Goal: Task Accomplishment & Management: Complete application form

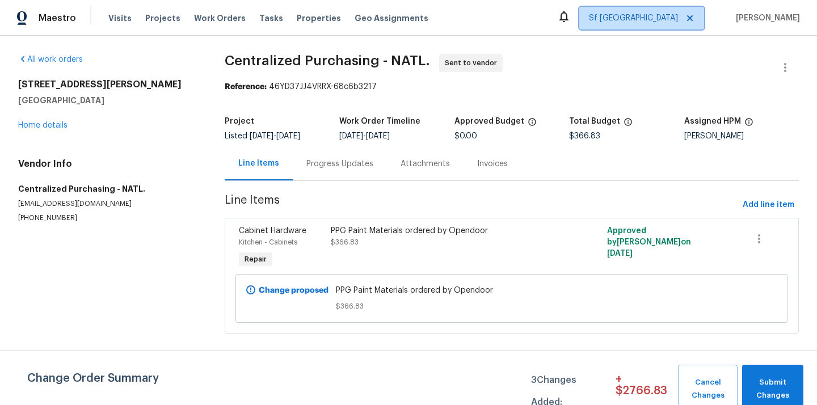
click at [692, 19] on span at bounding box center [688, 18] width 12 height 9
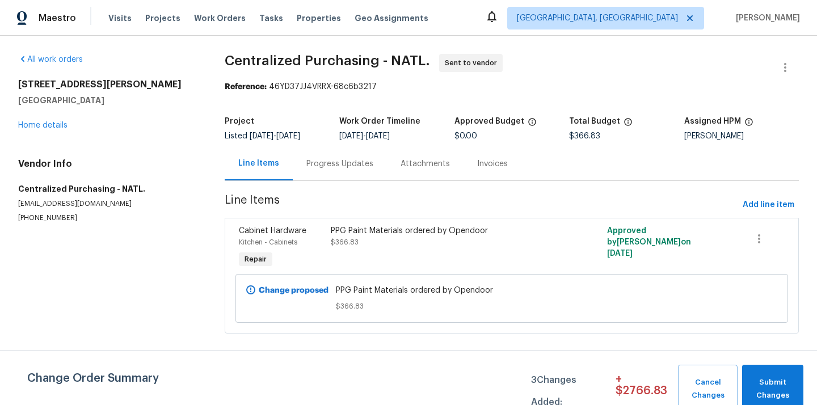
click at [657, 35] on div "Maestro Visits Projects Work Orders Tasks Properties Geo Assignments [GEOGRAPHI…" at bounding box center [408, 18] width 817 height 36
click at [657, 29] on span "[GEOGRAPHIC_DATA], [GEOGRAPHIC_DATA]" at bounding box center [605, 18] width 197 height 23
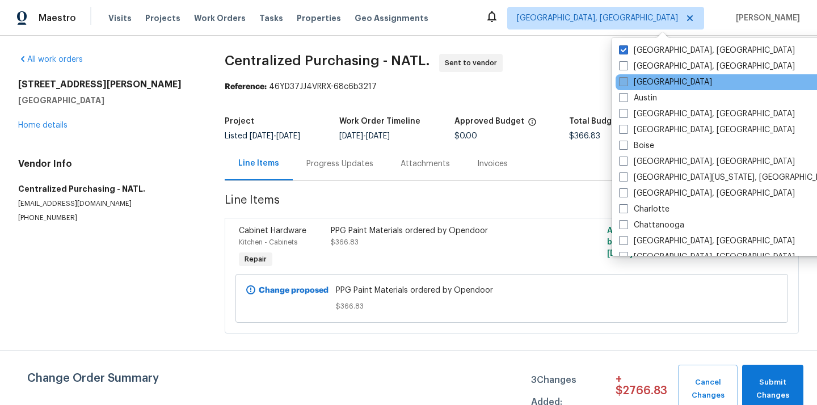
click at [638, 82] on label "[GEOGRAPHIC_DATA]" at bounding box center [665, 82] width 93 height 11
click at [626, 82] on input "[GEOGRAPHIC_DATA]" at bounding box center [622, 80] width 7 height 7
checkbox input "true"
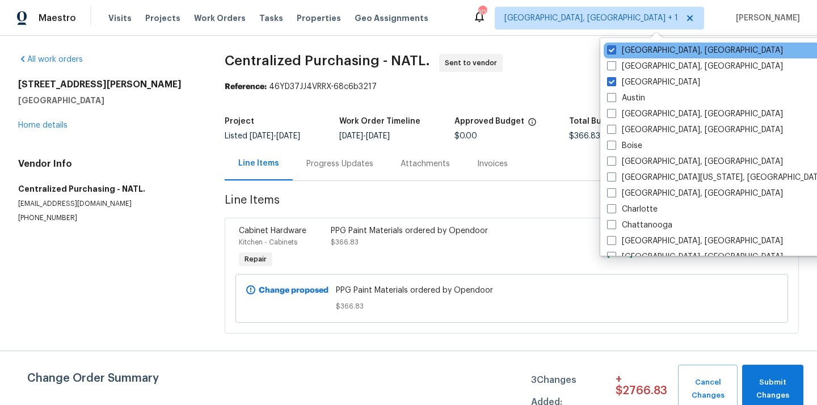
click at [635, 43] on div "[GEOGRAPHIC_DATA], [GEOGRAPHIC_DATA]" at bounding box center [718, 51] width 229 height 16
click at [622, 49] on label "[GEOGRAPHIC_DATA], [GEOGRAPHIC_DATA]" at bounding box center [695, 50] width 176 height 11
click at [614, 49] on input "[GEOGRAPHIC_DATA], [GEOGRAPHIC_DATA]" at bounding box center [610, 48] width 7 height 7
checkbox input "false"
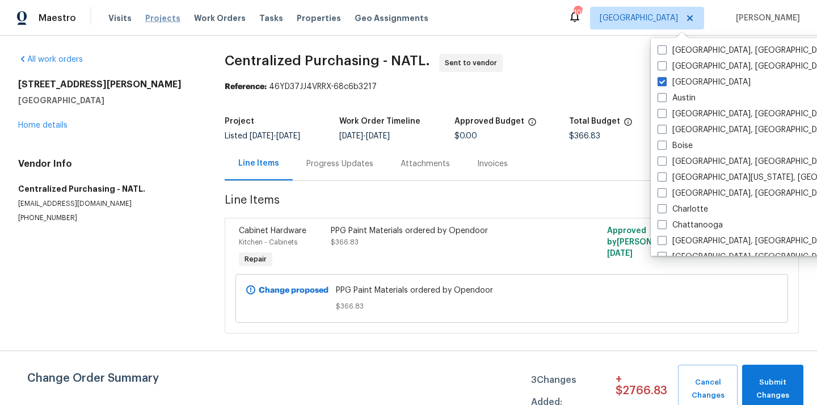
click at [153, 22] on span "Projects" at bounding box center [162, 17] width 35 height 11
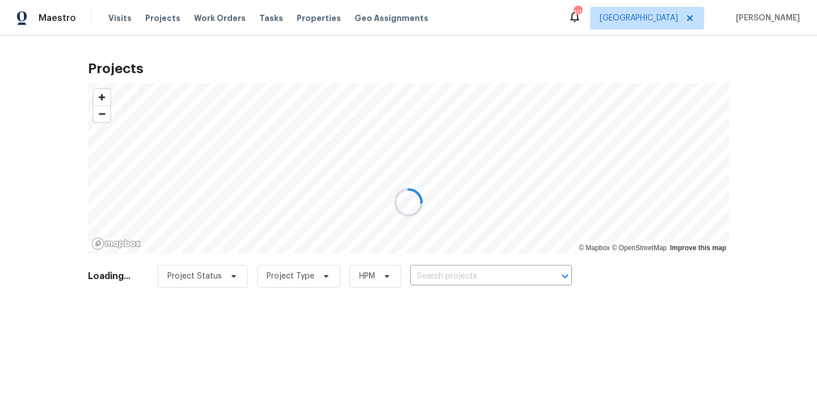
click at [490, 272] on div at bounding box center [408, 202] width 817 height 405
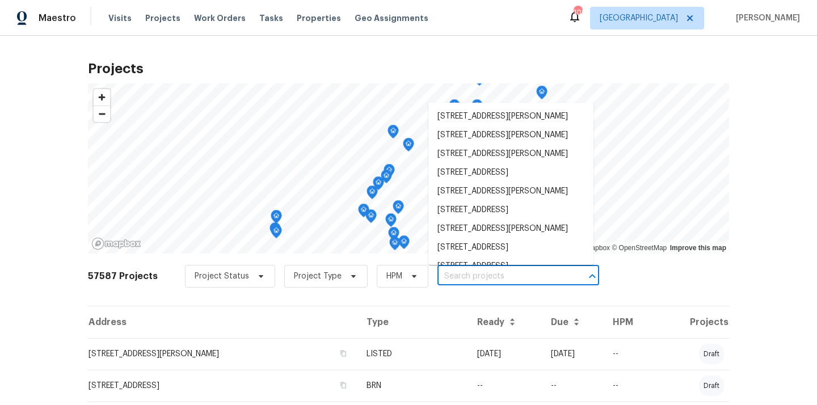
click at [490, 272] on input "text" at bounding box center [502, 277] width 130 height 18
paste input "[STREET_ADDRESS]"
type input "[STREET_ADDRESS]"
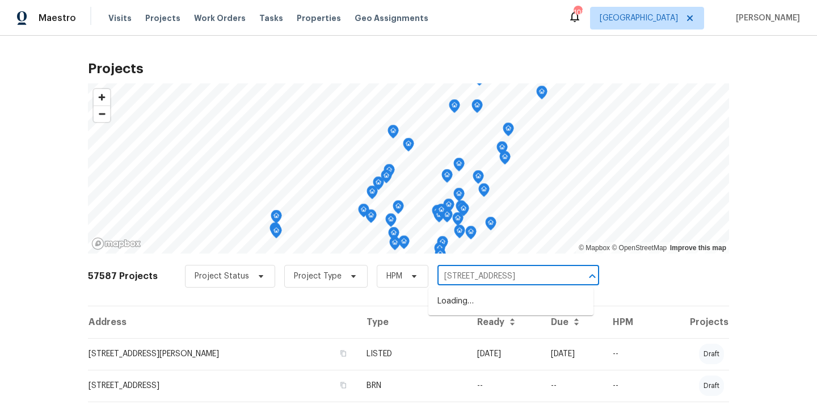
scroll to position [0, 47]
click at [482, 298] on li "[STREET_ADDRESS]" at bounding box center [510, 301] width 165 height 19
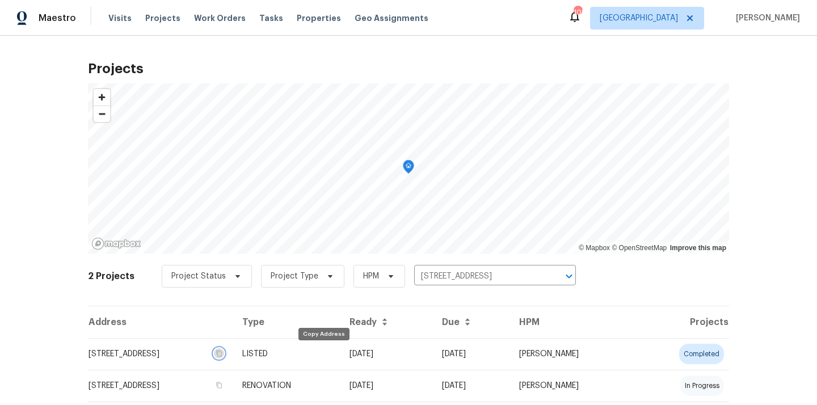
click at [224, 357] on button "button" at bounding box center [219, 353] width 10 height 10
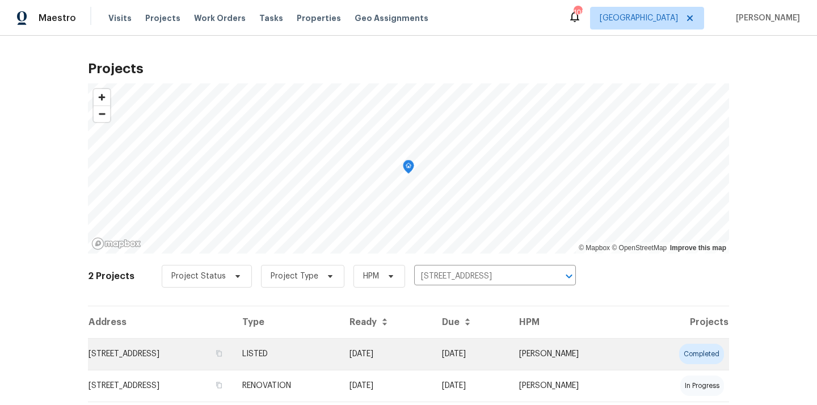
click at [233, 355] on td "[STREET_ADDRESS]" at bounding box center [160, 354] width 145 height 32
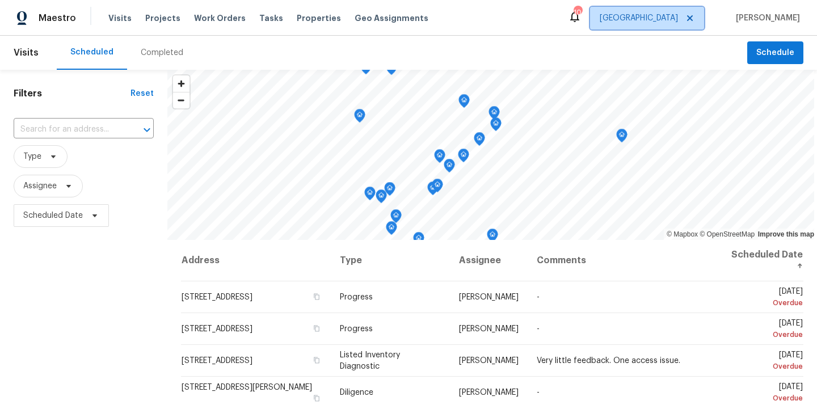
click at [682, 28] on span "[GEOGRAPHIC_DATA]" at bounding box center [647, 18] width 114 height 23
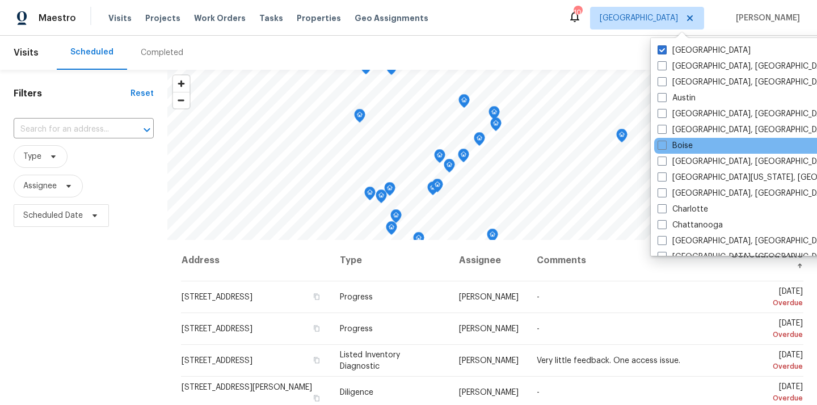
scroll to position [760, 0]
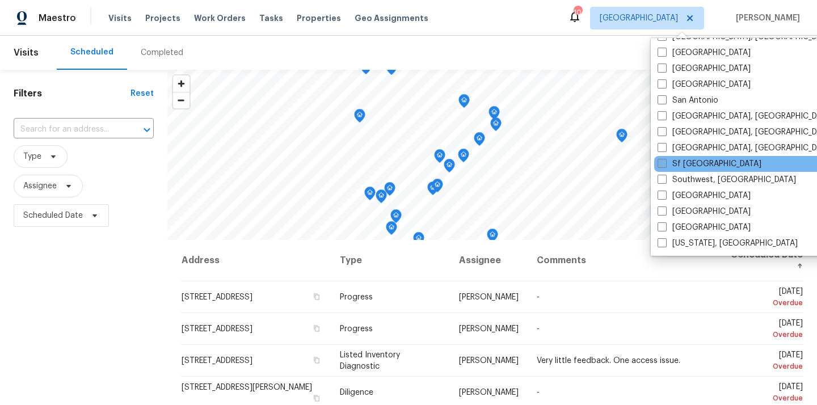
click at [694, 164] on label "Sf [GEOGRAPHIC_DATA]" at bounding box center [709, 163] width 104 height 11
click at [665, 164] on input "Sf [GEOGRAPHIC_DATA]" at bounding box center [660, 161] width 7 height 7
checkbox input "true"
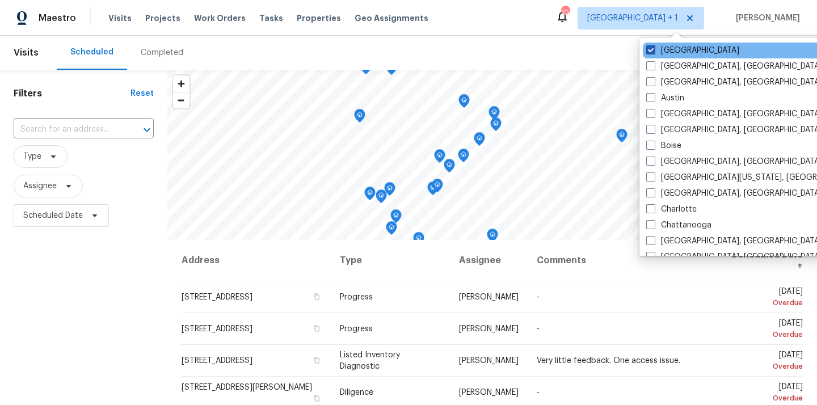
click at [660, 54] on label "[GEOGRAPHIC_DATA]" at bounding box center [692, 50] width 93 height 11
click at [653, 52] on input "[GEOGRAPHIC_DATA]" at bounding box center [649, 48] width 7 height 7
checkbox input "false"
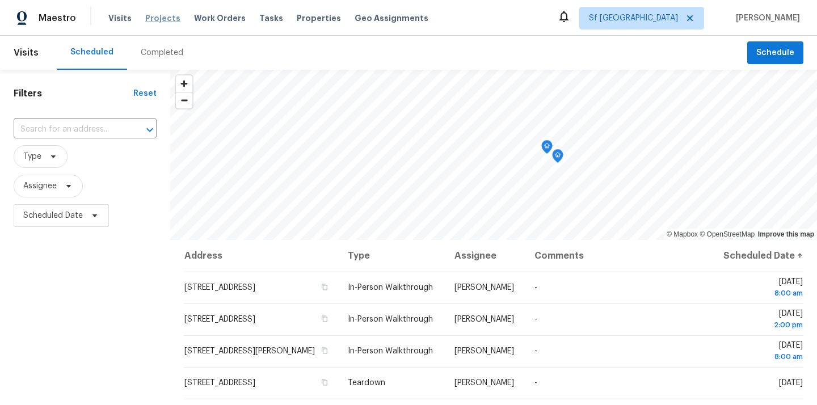
click at [146, 15] on span "Projects" at bounding box center [162, 17] width 35 height 11
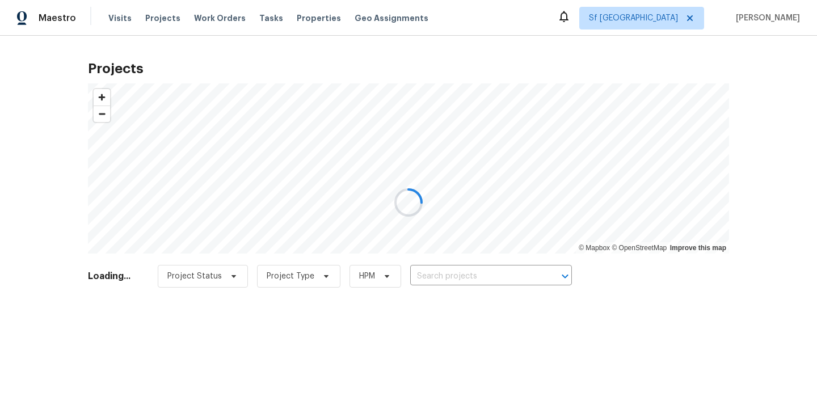
click at [486, 279] on div at bounding box center [408, 202] width 817 height 405
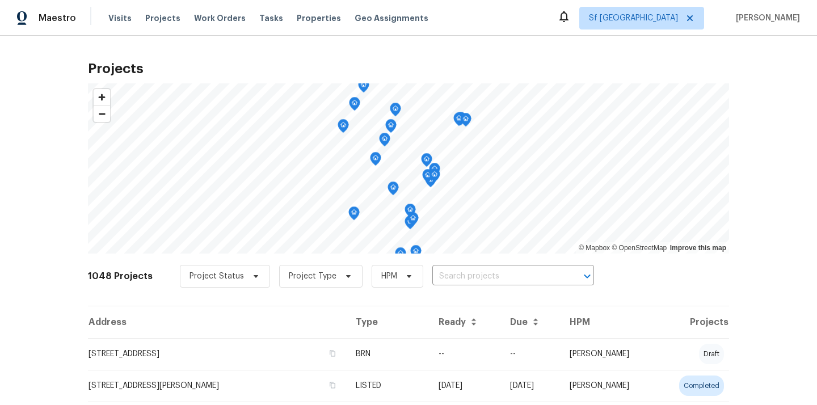
click at [486, 279] on input "text" at bounding box center [497, 277] width 130 height 18
type input "2200"
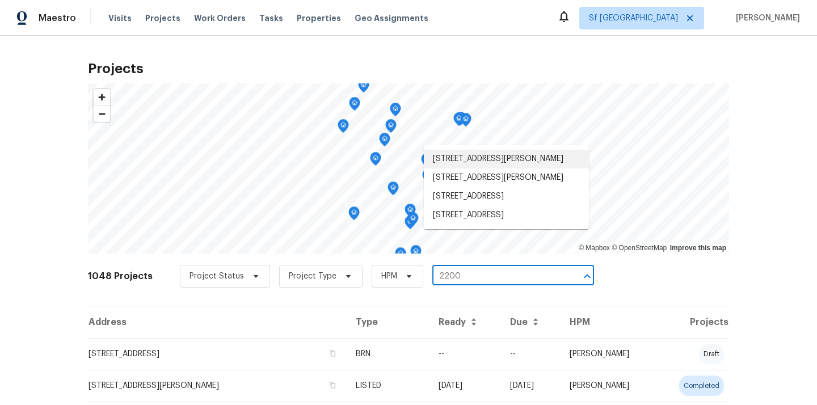
click at [481, 160] on li "2200 Agnew Rd Apt 212, Santa Clara, CA 95054" at bounding box center [506, 159] width 165 height 19
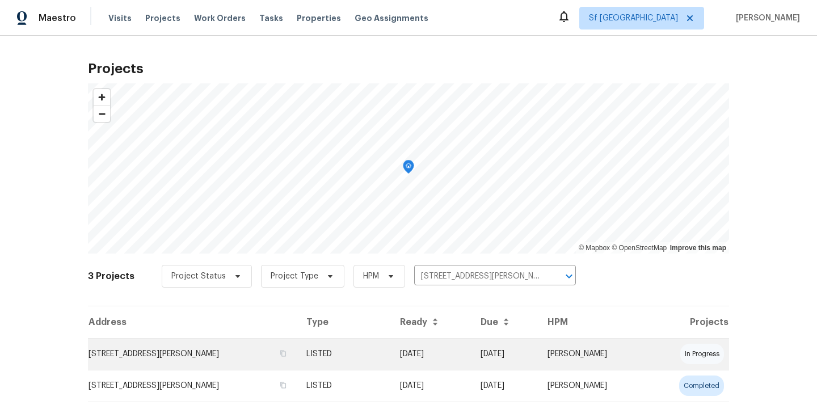
click at [263, 356] on td "2200 Agnew Rd Apt 212, Santa Clara, CA 95054" at bounding box center [192, 354] width 209 height 32
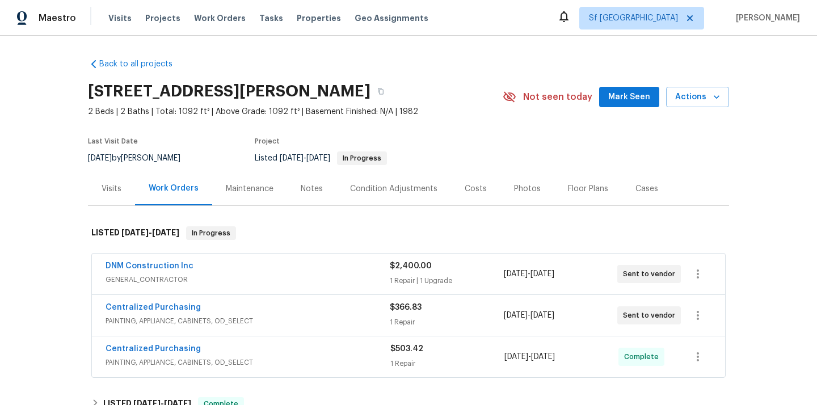
scroll to position [65, 0]
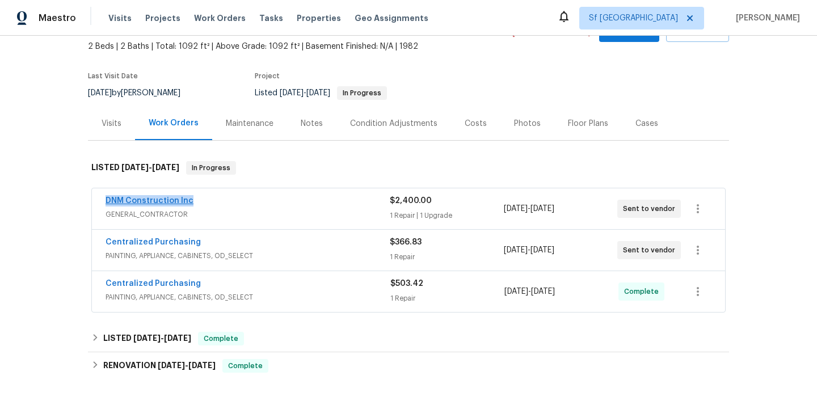
drag, startPoint x: 201, startPoint y: 200, endPoint x: 107, endPoint y: 200, distance: 94.7
click at [107, 200] on div "DNM Construction Inc" at bounding box center [248, 202] width 284 height 14
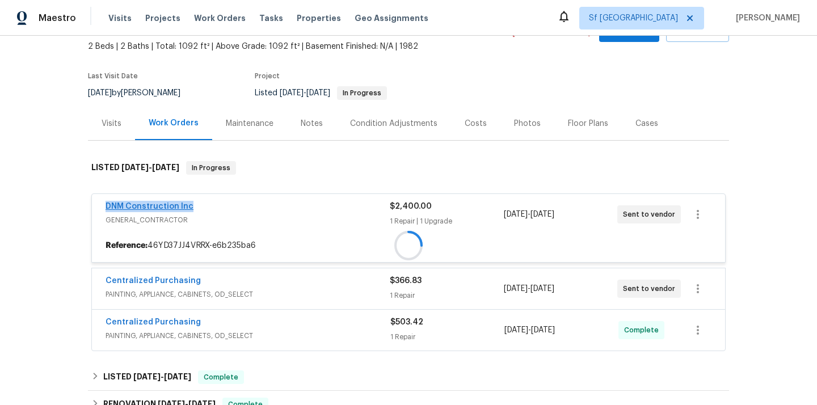
copy link "DNM Construction Inc"
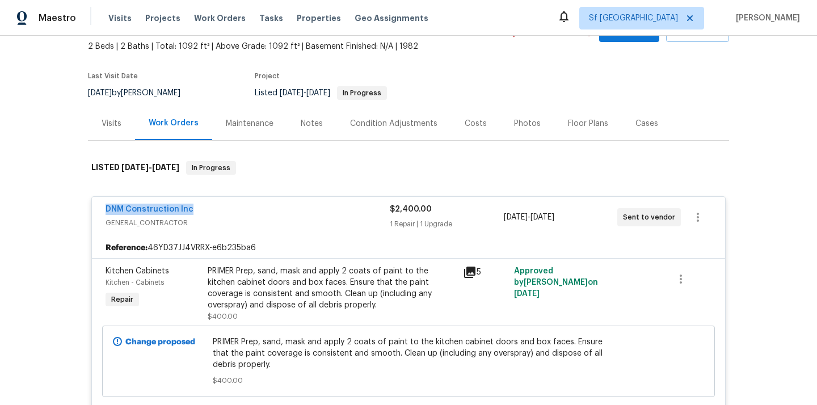
scroll to position [0, 0]
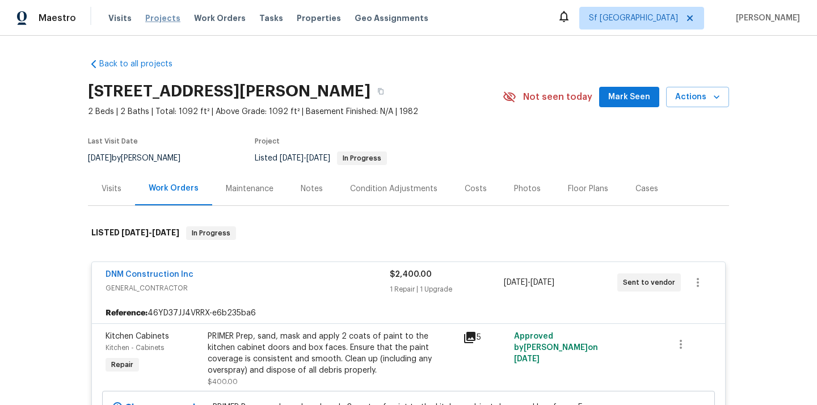
click at [157, 16] on span "Projects" at bounding box center [162, 17] width 35 height 11
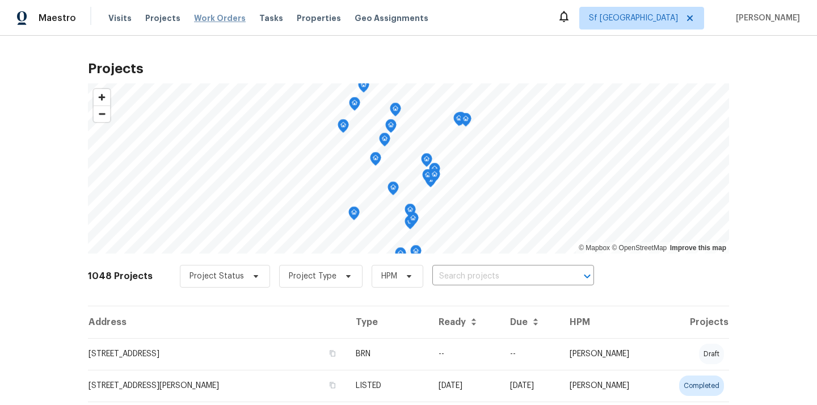
click at [209, 19] on span "Work Orders" at bounding box center [220, 17] width 52 height 11
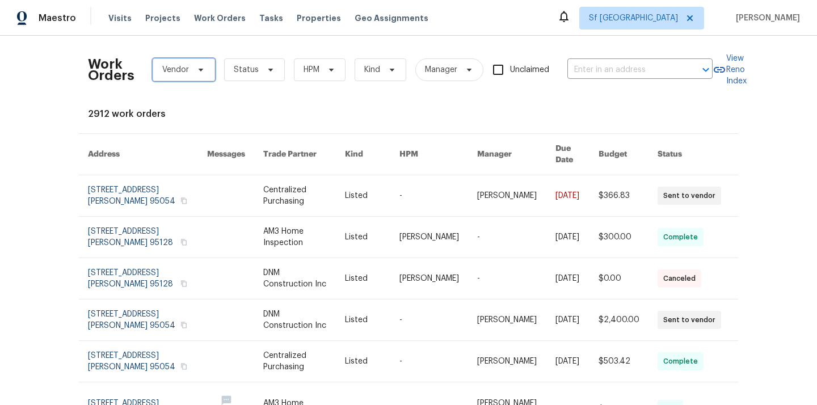
click at [186, 70] on span "Vendor" at bounding box center [175, 69] width 27 height 11
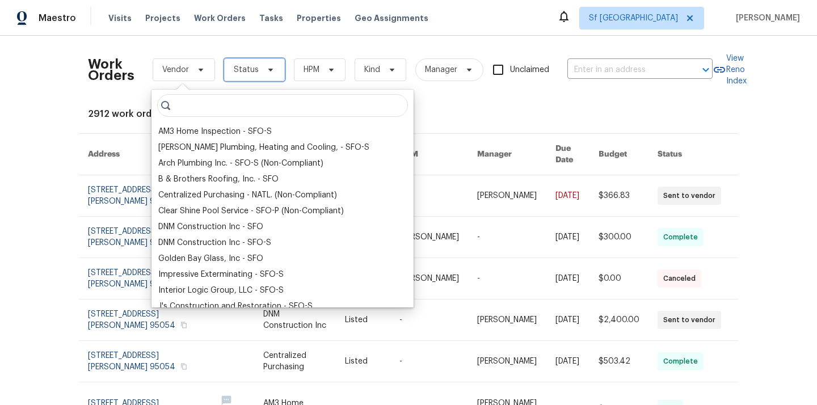
click at [241, 66] on span "Status" at bounding box center [246, 69] width 25 height 11
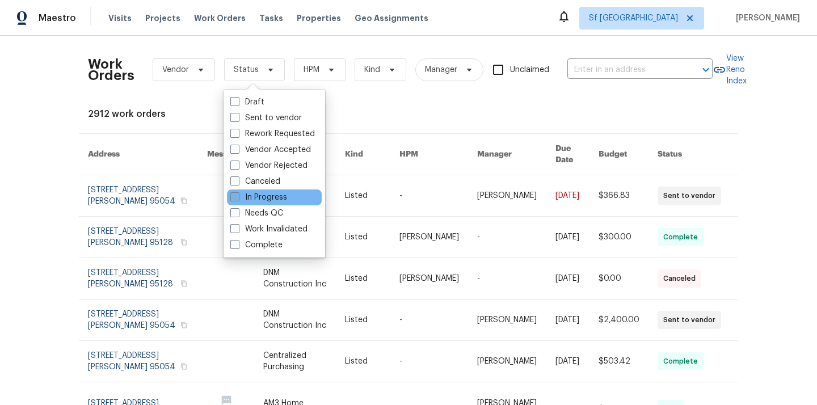
click at [238, 196] on span at bounding box center [234, 196] width 9 height 9
click at [238, 196] on input "In Progress" at bounding box center [233, 195] width 7 height 7
checkbox input "true"
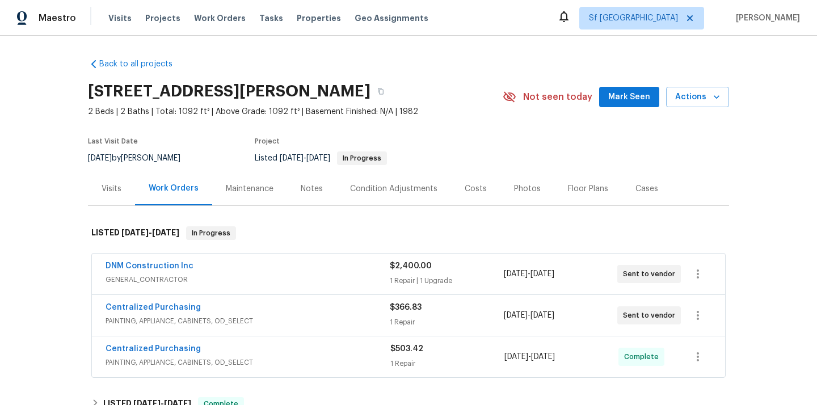
click at [301, 273] on div "DNM Construction Inc" at bounding box center [248, 267] width 284 height 14
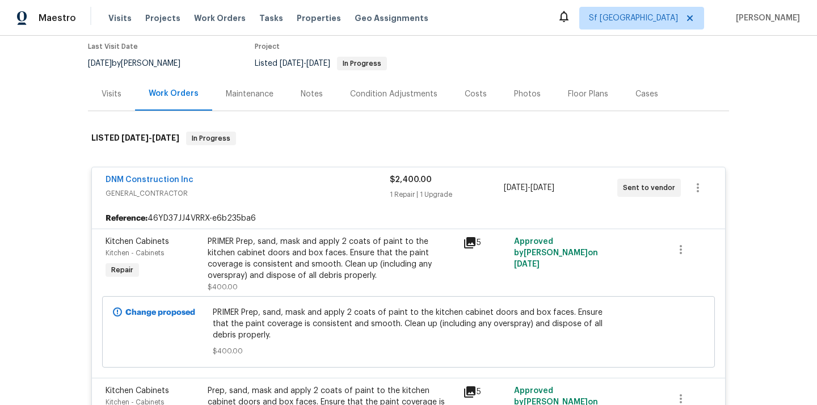
scroll to position [95, 0]
click at [325, 182] on div "DNM Construction Inc" at bounding box center [248, 181] width 284 height 14
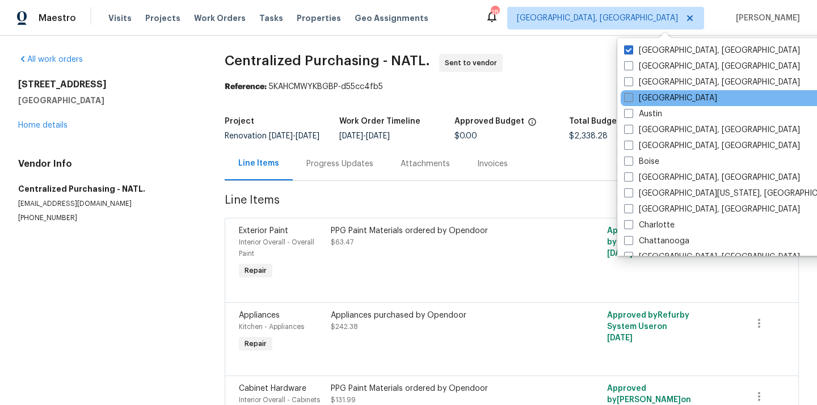
click at [651, 99] on label "[GEOGRAPHIC_DATA]" at bounding box center [670, 97] width 93 height 11
click at [631, 99] on input "[GEOGRAPHIC_DATA]" at bounding box center [627, 95] width 7 height 7
checkbox input "true"
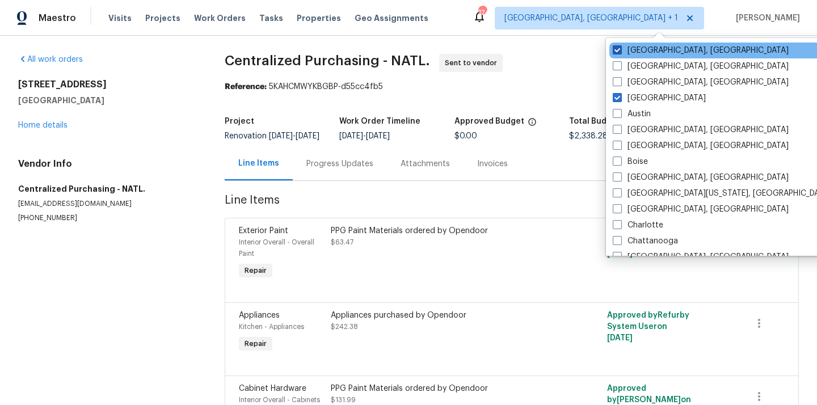
click at [651, 52] on label "[GEOGRAPHIC_DATA], [GEOGRAPHIC_DATA]" at bounding box center [701, 50] width 176 height 11
click at [620, 52] on input "[GEOGRAPHIC_DATA], [GEOGRAPHIC_DATA]" at bounding box center [616, 48] width 7 height 7
checkbox input "false"
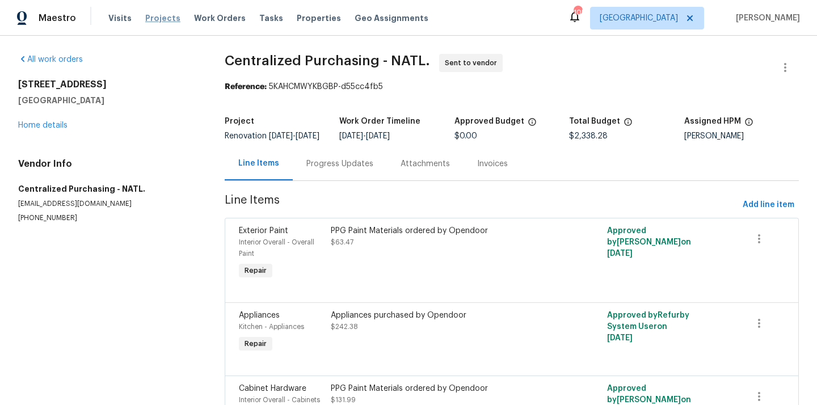
click at [145, 20] on span "Projects" at bounding box center [162, 17] width 35 height 11
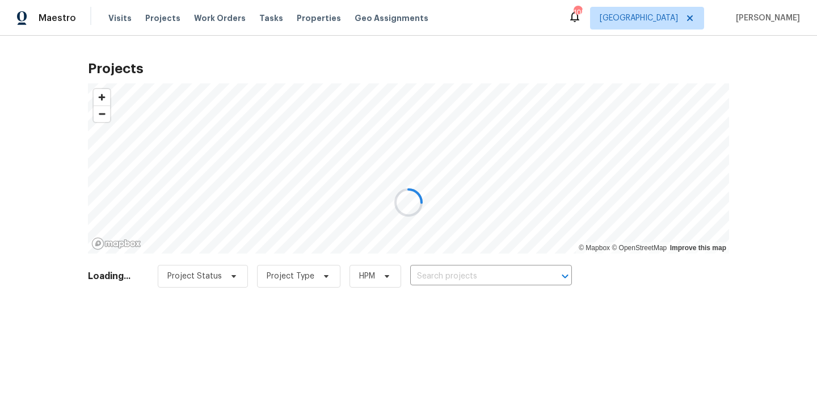
click at [453, 276] on div at bounding box center [408, 202] width 817 height 405
click at [473, 276] on div at bounding box center [408, 202] width 817 height 405
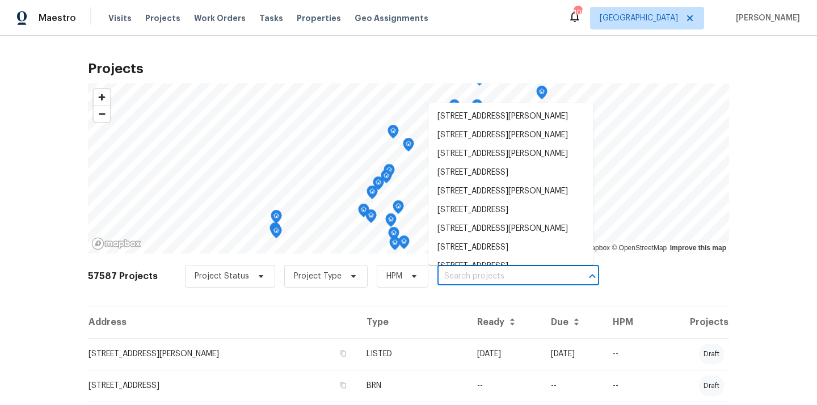
click at [473, 276] on input "text" at bounding box center [502, 277] width 130 height 18
paste input "[STREET_ADDRESS]"
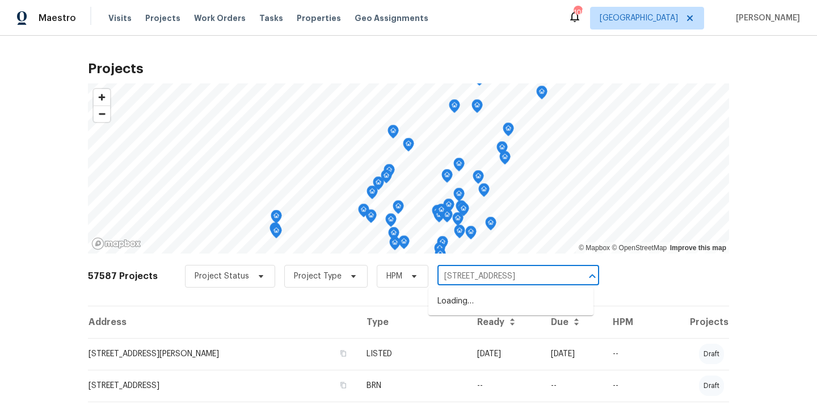
type input "[STREET_ADDRESS]"
click at [466, 277] on input "text" at bounding box center [502, 277] width 130 height 18
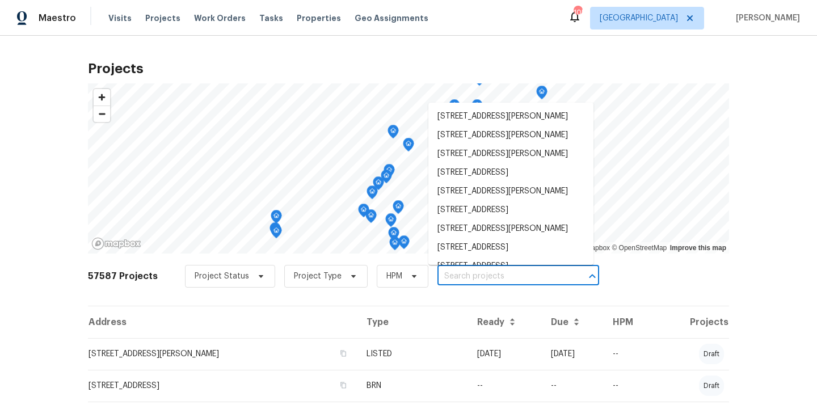
paste input "[STREET_ADDRESS]"
type input "[STREET_ADDRESS]"
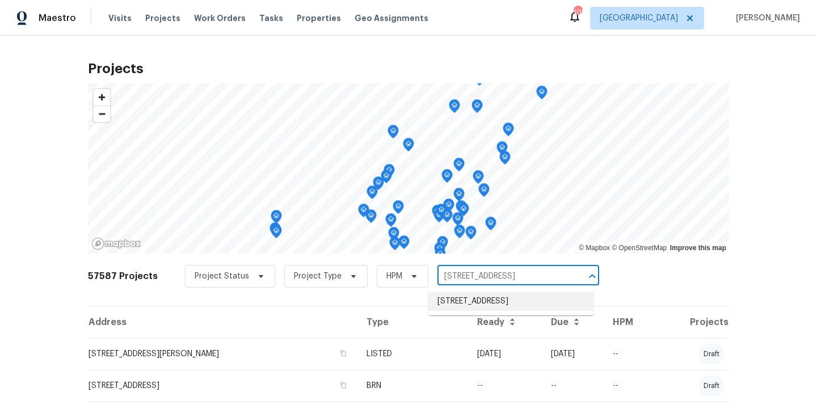
click at [462, 294] on li "[STREET_ADDRESS]" at bounding box center [510, 301] width 165 height 19
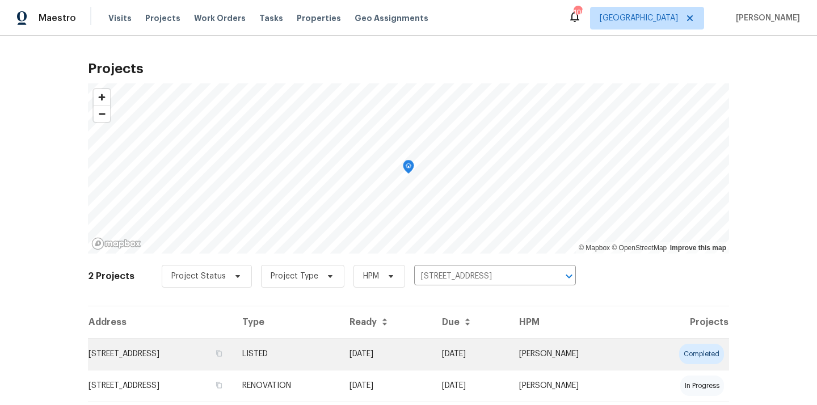
click at [233, 350] on td "[STREET_ADDRESS]" at bounding box center [160, 354] width 145 height 32
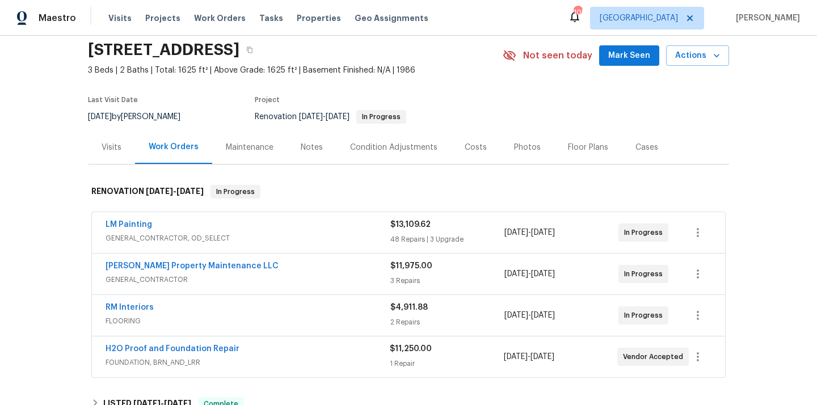
scroll to position [44, 0]
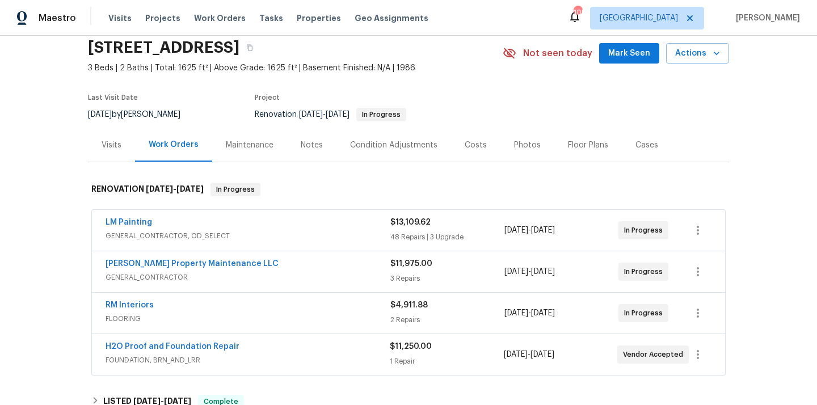
click at [239, 44] on h2 "[STREET_ADDRESS]" at bounding box center [163, 47] width 151 height 11
copy h2 "30087"
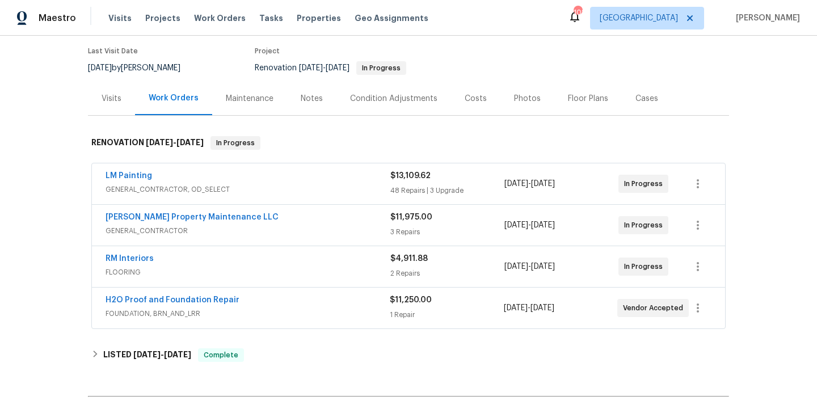
scroll to position [227, 0]
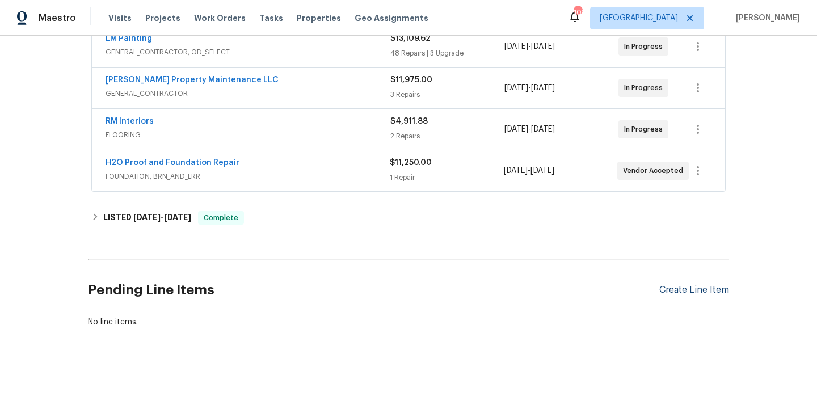
click at [686, 286] on div "Create Line Item" at bounding box center [694, 290] width 70 height 11
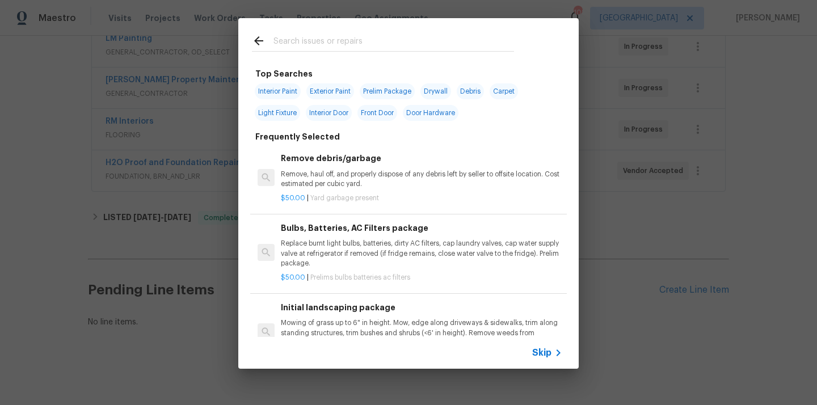
click at [398, 51] on div at bounding box center [383, 51] width 262 height 1
click at [394, 47] on input "text" at bounding box center [393, 42] width 241 height 17
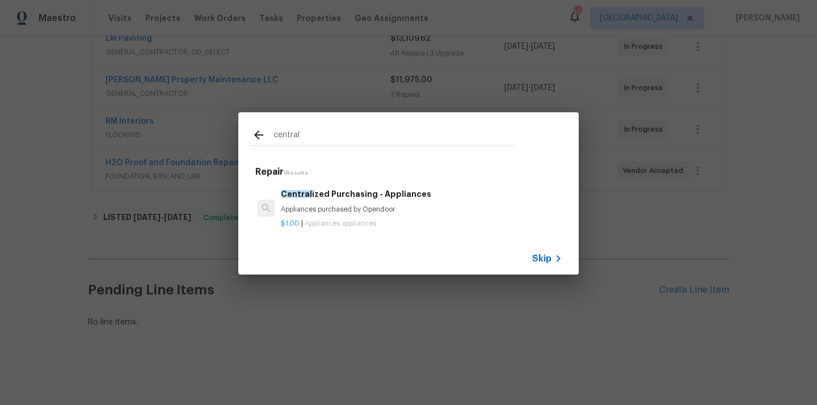
type input "central"
click at [336, 209] on p "Appliances purchased by Opendoor" at bounding box center [421, 210] width 281 height 10
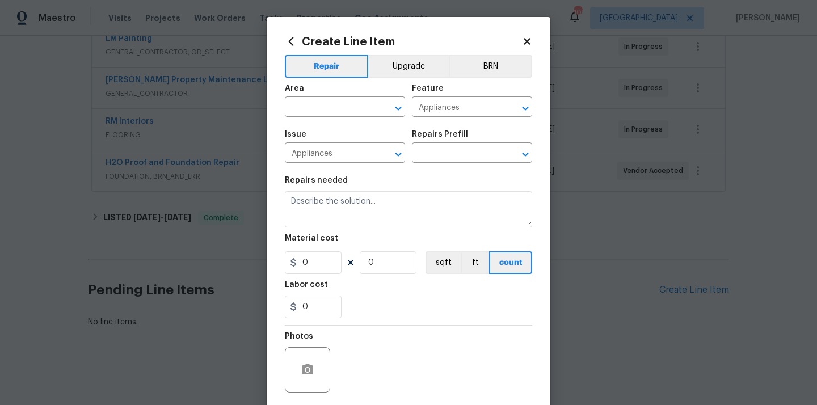
type input "Centralized Purchasing - Appliances $1.00"
type textarea "Appliances purchased by Opendoor"
type input "1"
click at [332, 105] on input "text" at bounding box center [329, 108] width 88 height 18
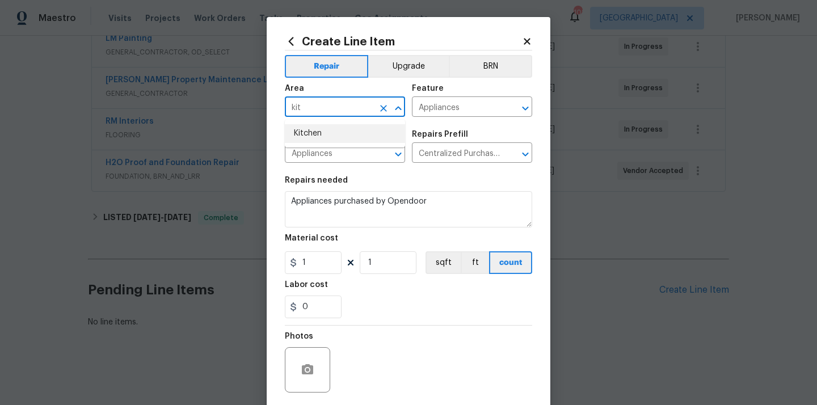
click at [314, 140] on li "Kitchen" at bounding box center [345, 133] width 120 height 19
type input "Kitchen"
drag, startPoint x: 314, startPoint y: 268, endPoint x: 265, endPoint y: 268, distance: 49.4
click at [271, 268] on div "Create Line Item Repair Upgrade BRN Area Kitchen ​ Feature Appliances ​ Issue A…" at bounding box center [409, 244] width 284 height 454
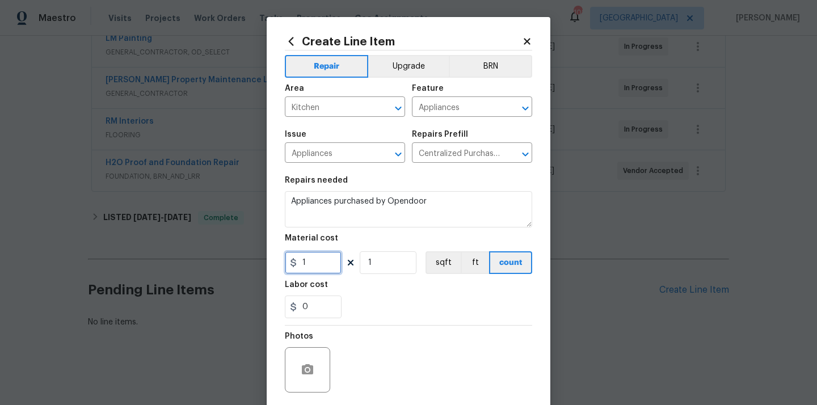
paste input "245.2"
type input "245.21"
click at [400, 303] on div "0" at bounding box center [408, 307] width 247 height 23
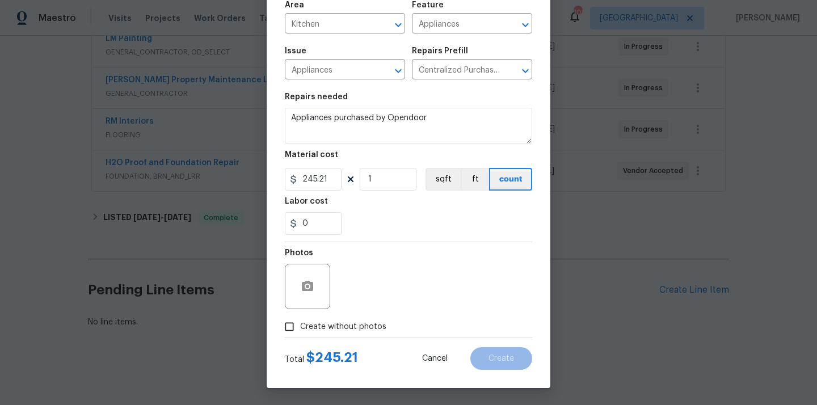
click at [351, 326] on span "Create without photos" at bounding box center [343, 327] width 86 height 12
click at [300, 326] on input "Create without photos" at bounding box center [290, 327] width 22 height 22
checkbox input "true"
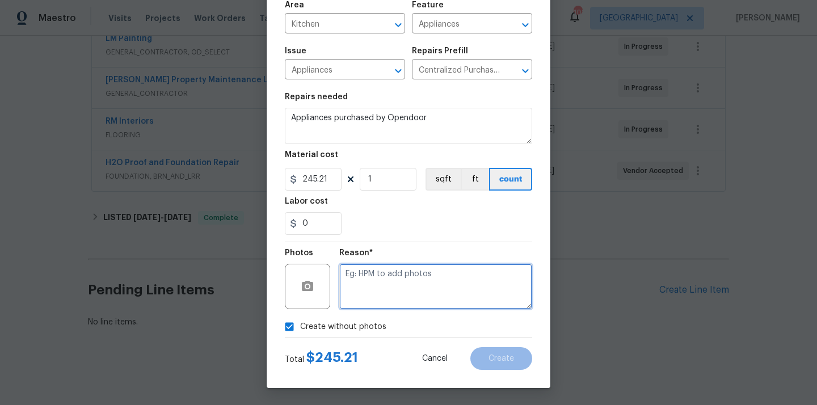
click at [386, 282] on textarea at bounding box center [435, 286] width 193 height 45
type textarea "N/A"
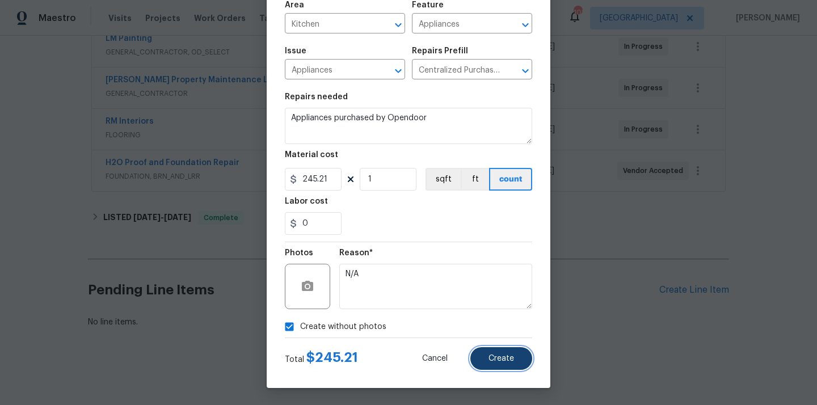
click at [478, 349] on button "Create" at bounding box center [501, 358] width 62 height 23
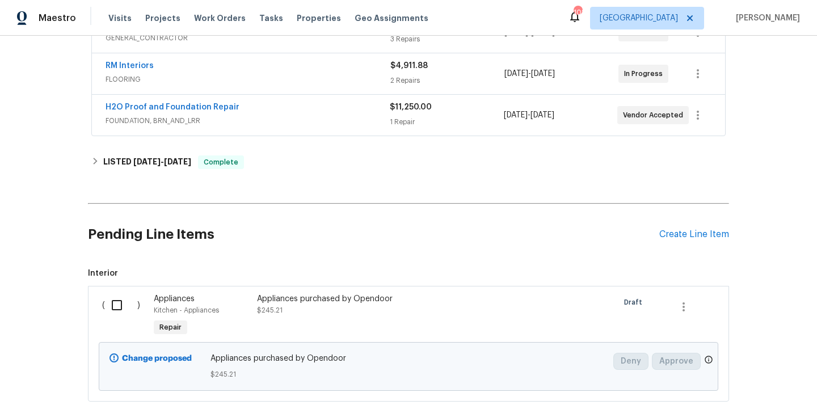
scroll to position [357, 0]
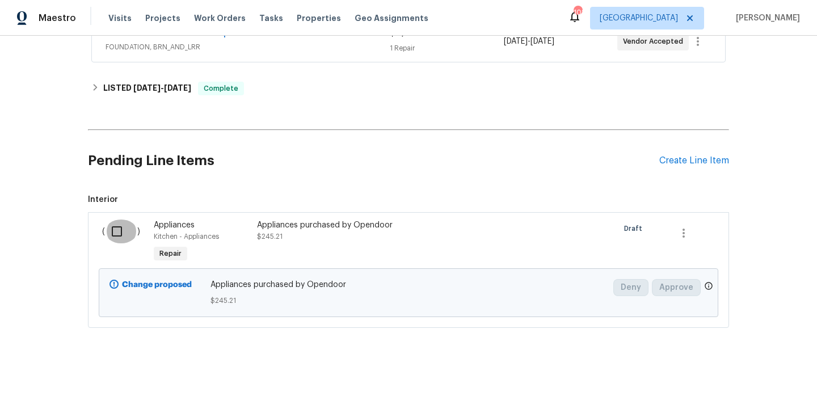
click at [124, 238] on input "checkbox" at bounding box center [121, 232] width 32 height 24
checkbox input "true"
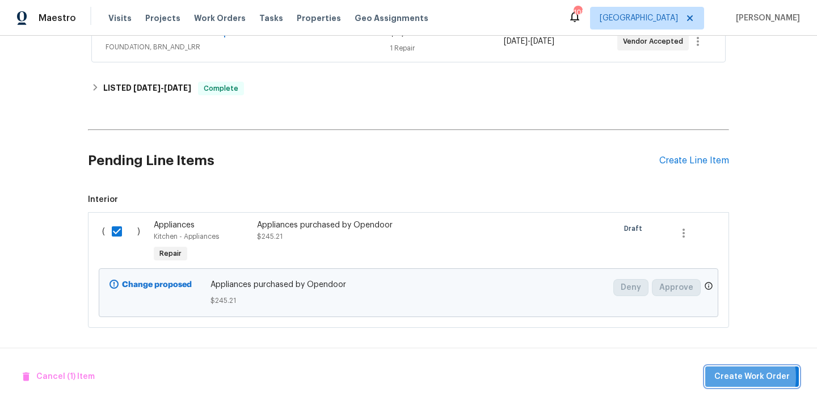
click at [730, 377] on span "Create Work Order" at bounding box center [751, 377] width 75 height 14
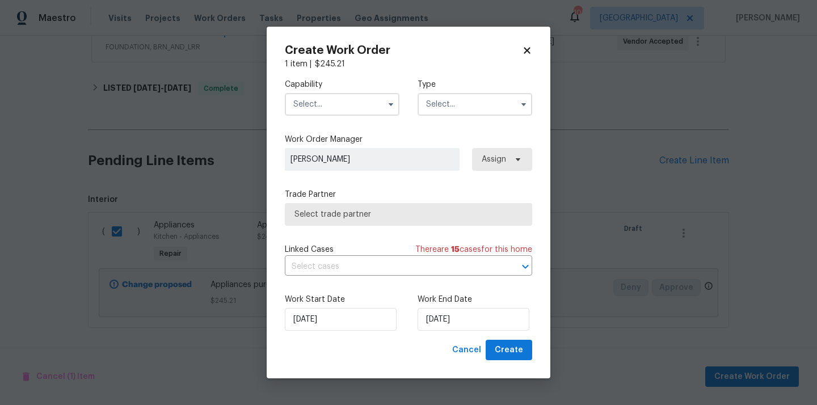
click at [324, 93] on input "text" at bounding box center [342, 104] width 115 height 23
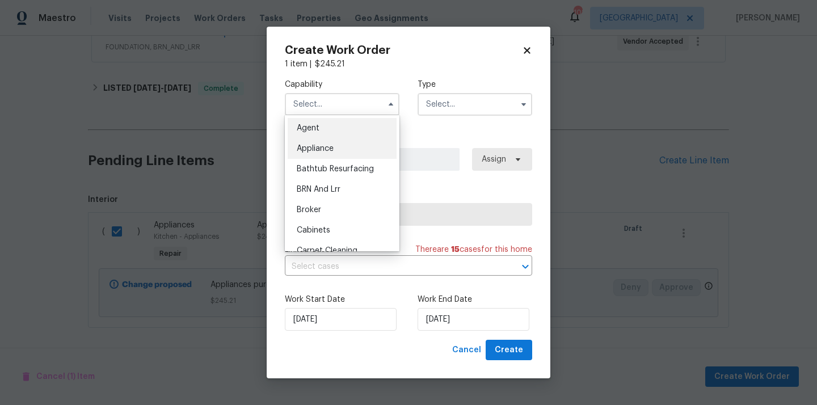
click at [324, 146] on span "Appliance" at bounding box center [315, 149] width 37 height 8
type input "Appliance"
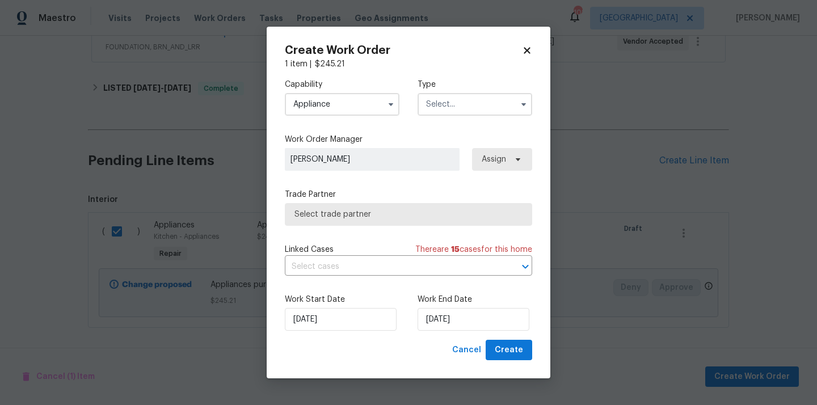
click at [505, 91] on div "Type" at bounding box center [475, 97] width 115 height 37
click at [490, 106] on input "text" at bounding box center [475, 104] width 115 height 23
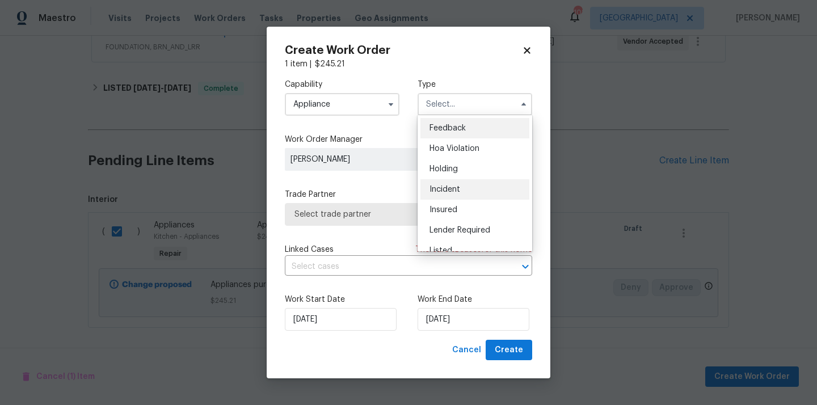
scroll to position [258, 0]
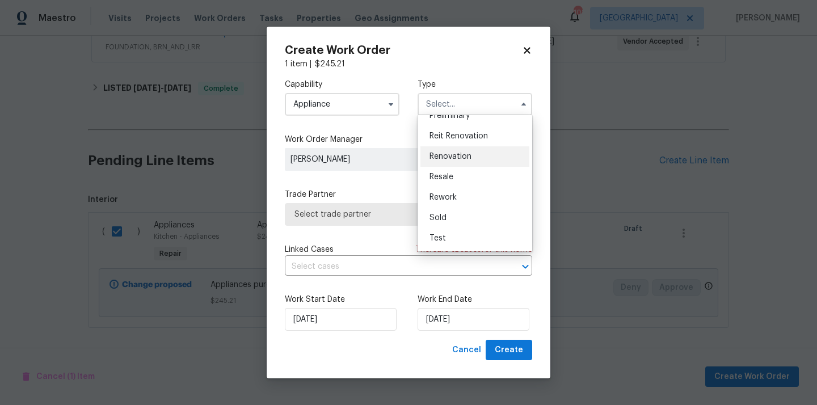
click at [477, 158] on div "Renovation" at bounding box center [474, 156] width 109 height 20
type input "Renovation"
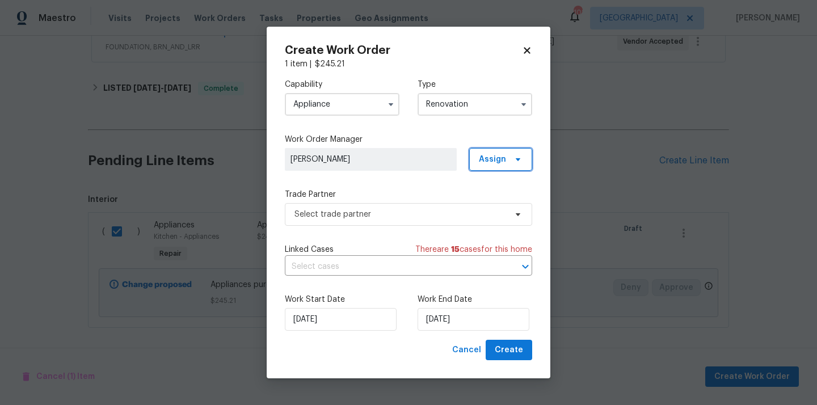
click at [493, 164] on span "Assign" at bounding box center [492, 159] width 27 height 11
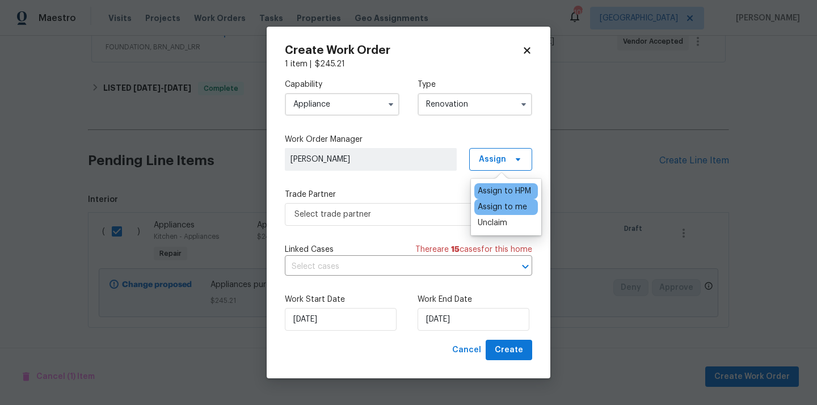
click at [486, 204] on div "Assign to me" at bounding box center [502, 206] width 49 height 11
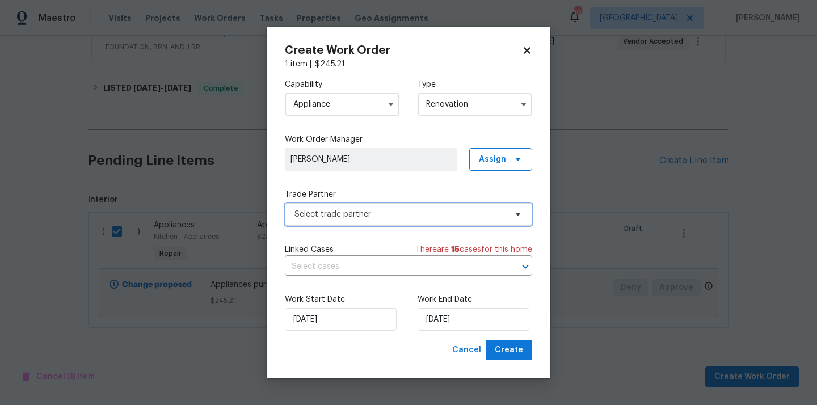
click at [389, 214] on span "Select trade partner" at bounding box center [400, 214] width 212 height 11
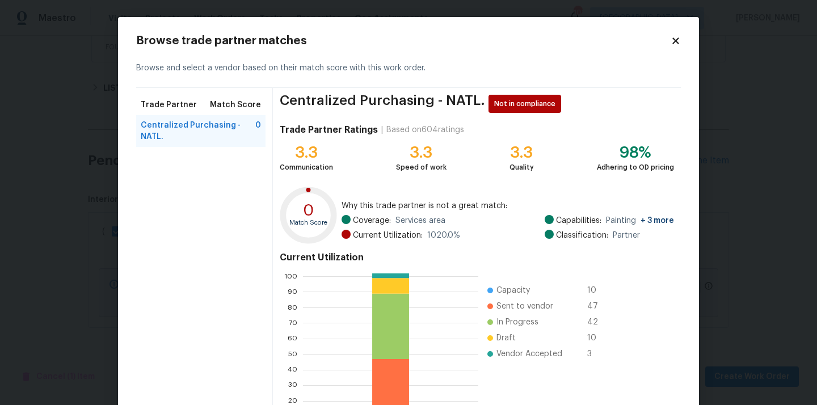
scroll to position [95, 0]
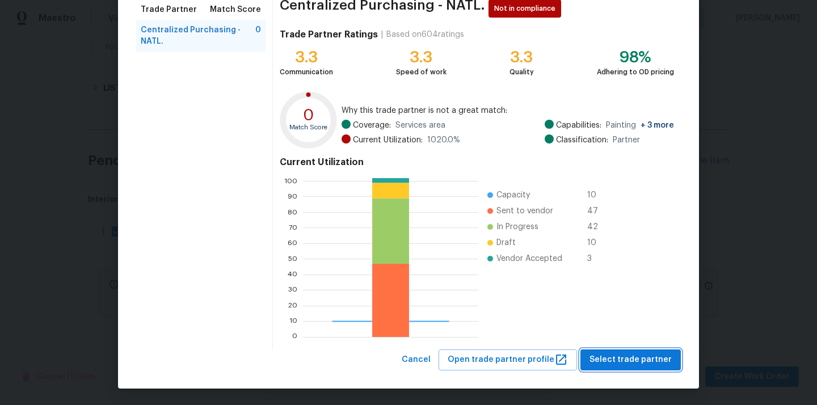
click at [619, 361] on span "Select trade partner" at bounding box center [630, 360] width 82 height 14
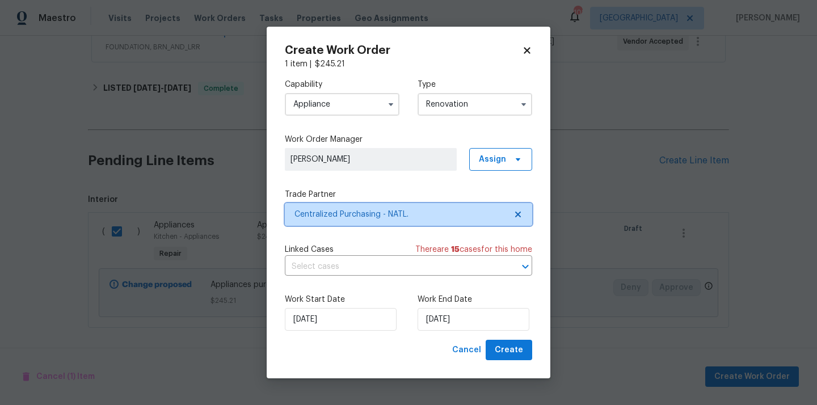
scroll to position [0, 0]
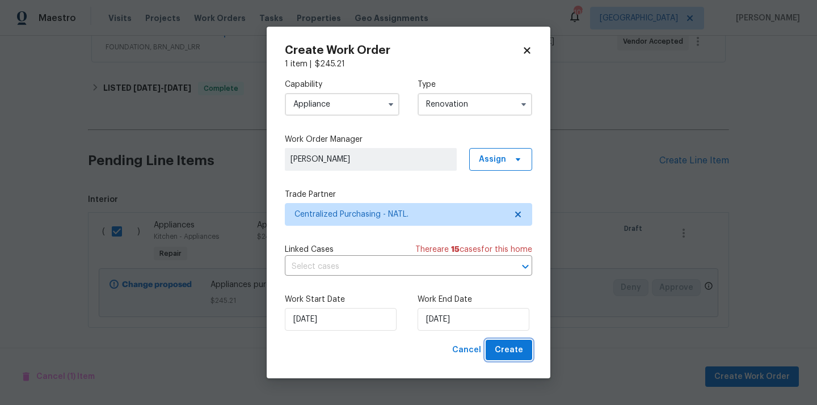
click at [491, 356] on button "Create" at bounding box center [509, 350] width 47 height 21
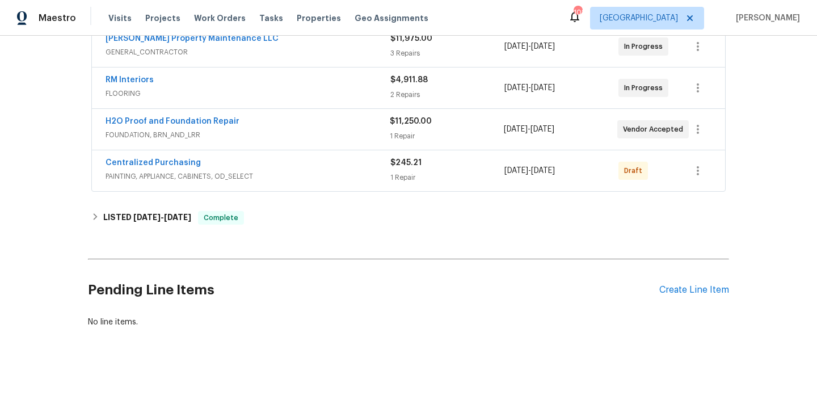
scroll to position [231, 0]
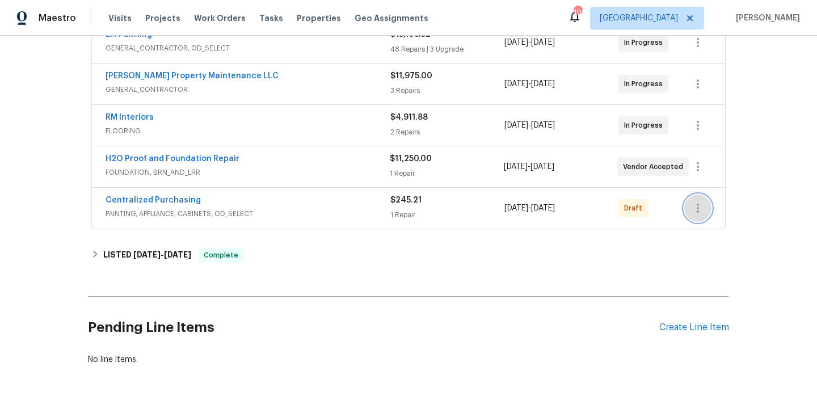
click at [706, 200] on button "button" at bounding box center [697, 208] width 27 height 27
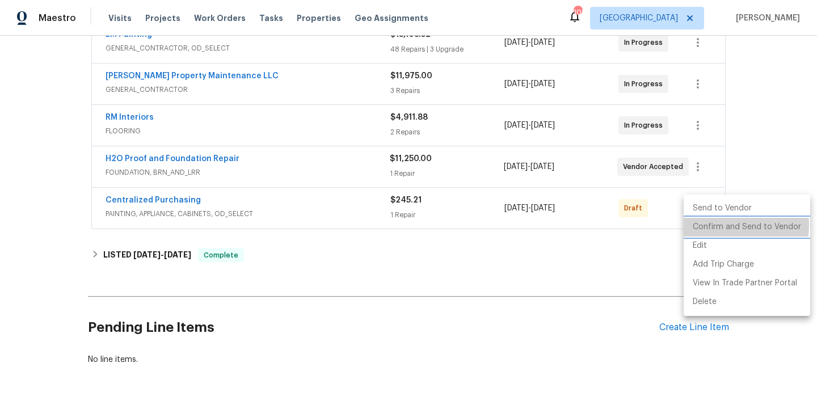
click at [705, 225] on li "Confirm and Send to Vendor" at bounding box center [747, 227] width 126 height 19
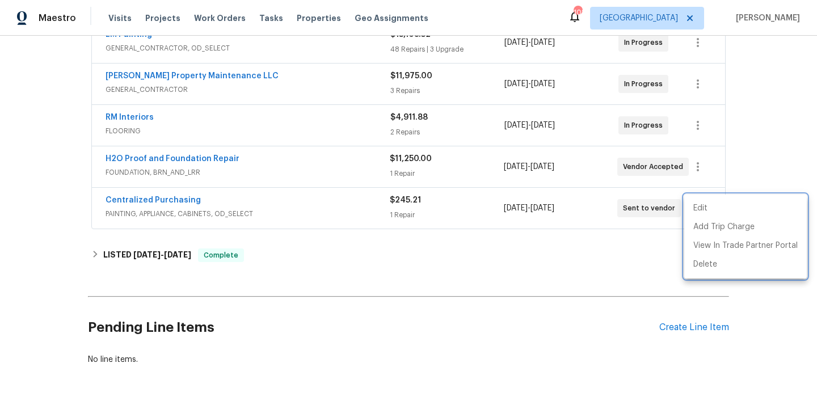
click at [340, 208] on div at bounding box center [408, 202] width 817 height 405
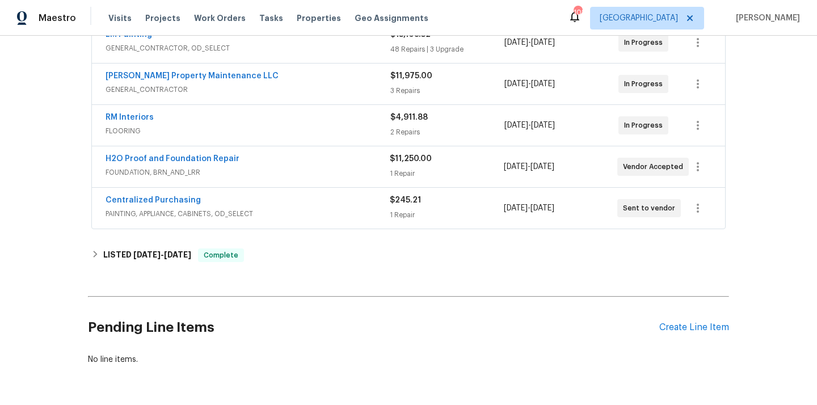
click at [180, 204] on span "Centralized Purchasing" at bounding box center [153, 200] width 95 height 11
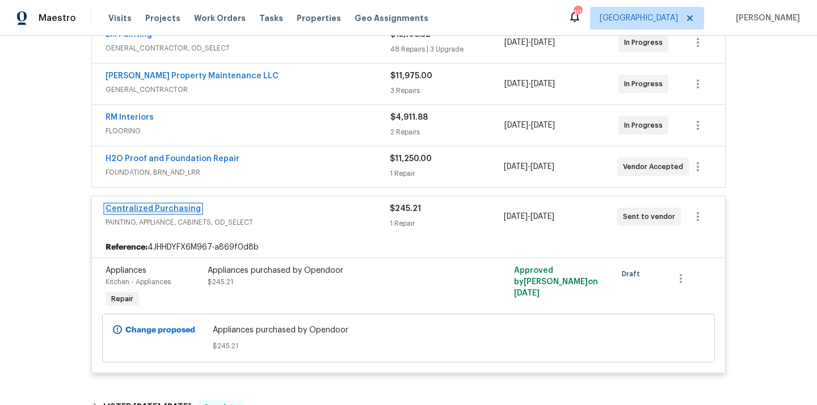
click at [178, 206] on link "Centralized Purchasing" at bounding box center [153, 209] width 95 height 8
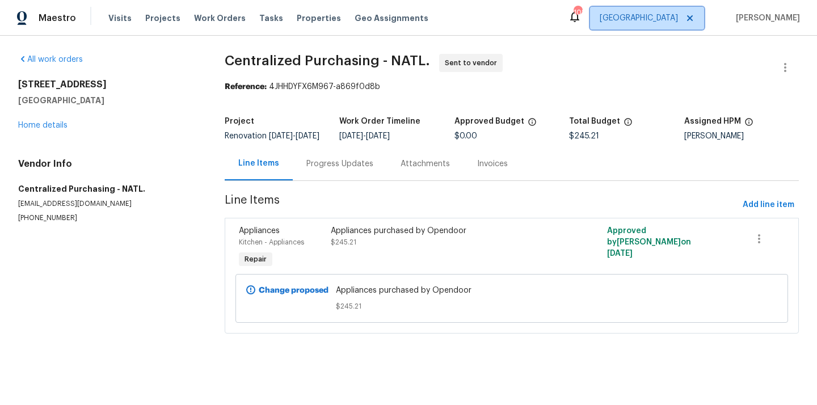
click at [657, 16] on span "[GEOGRAPHIC_DATA]" at bounding box center [647, 18] width 114 height 23
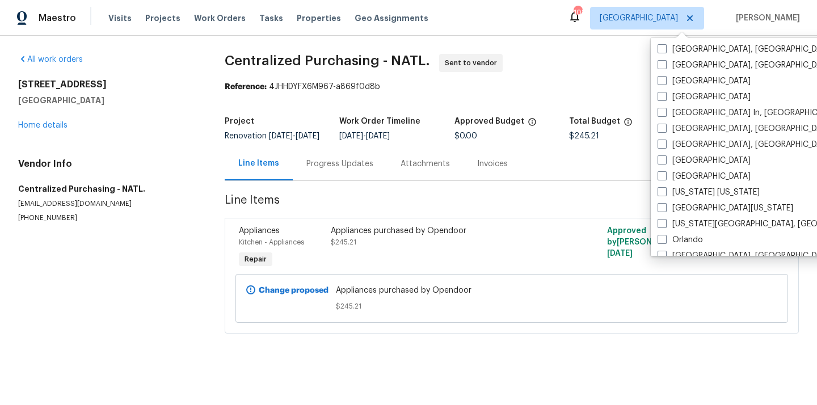
scroll to position [459, 0]
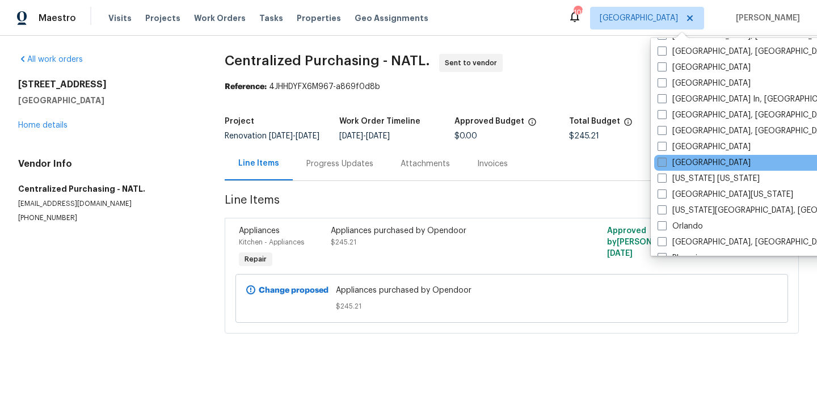
click at [678, 163] on label "[GEOGRAPHIC_DATA]" at bounding box center [703, 162] width 93 height 11
click at [665, 163] on input "[GEOGRAPHIC_DATA]" at bounding box center [660, 160] width 7 height 7
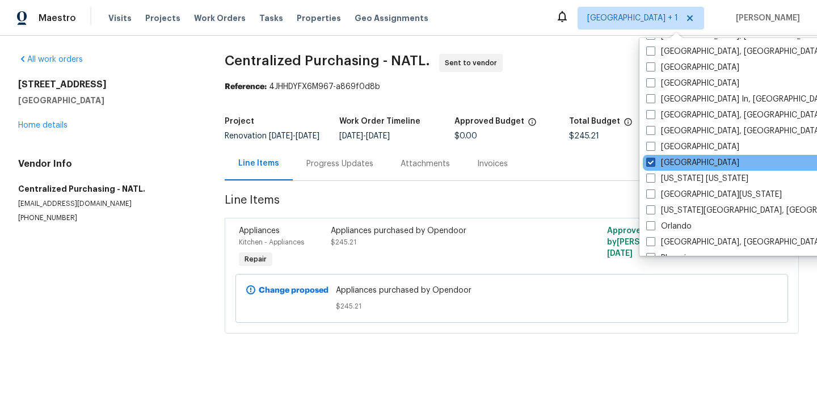
click at [678, 163] on label "[GEOGRAPHIC_DATA]" at bounding box center [692, 162] width 93 height 11
click at [653, 163] on input "[GEOGRAPHIC_DATA]" at bounding box center [649, 160] width 7 height 7
checkbox input "false"
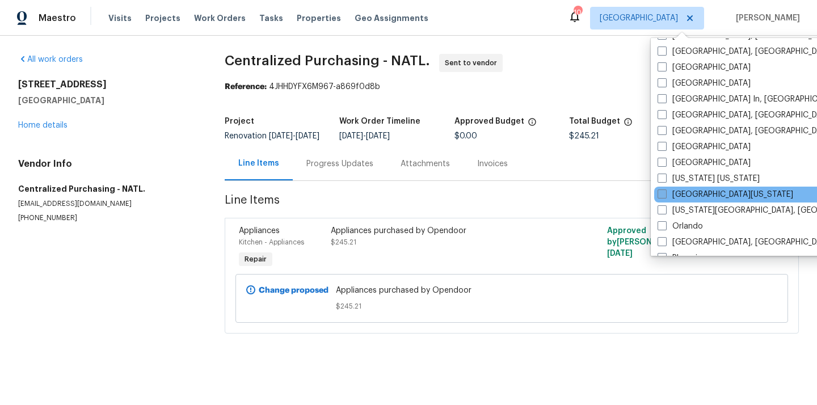
click at [681, 192] on label "[GEOGRAPHIC_DATA][US_STATE]" at bounding box center [725, 194] width 136 height 11
click at [665, 192] on input "[GEOGRAPHIC_DATA][US_STATE]" at bounding box center [660, 192] width 7 height 7
checkbox input "true"
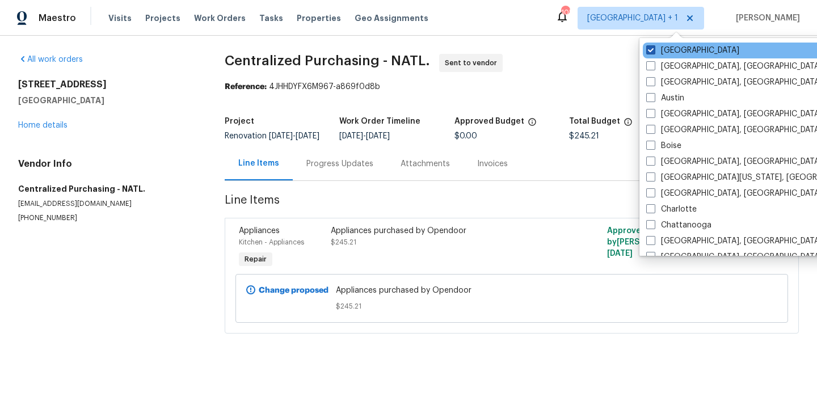
click at [666, 54] on label "[GEOGRAPHIC_DATA]" at bounding box center [692, 50] width 93 height 11
click at [653, 52] on input "[GEOGRAPHIC_DATA]" at bounding box center [649, 48] width 7 height 7
checkbox input "false"
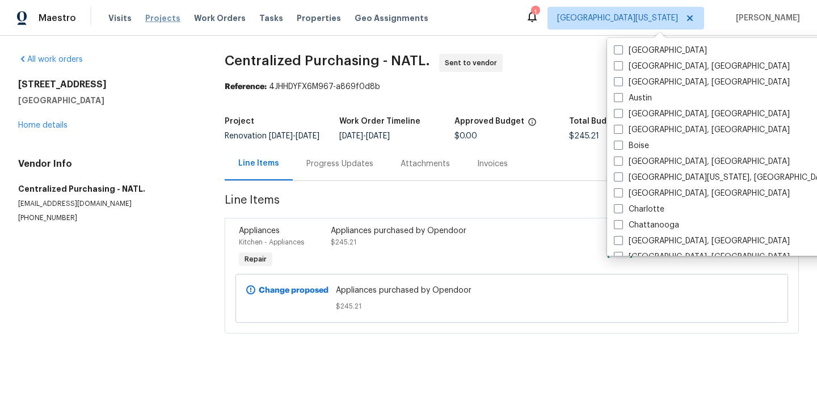
click at [157, 20] on span "Projects" at bounding box center [162, 17] width 35 height 11
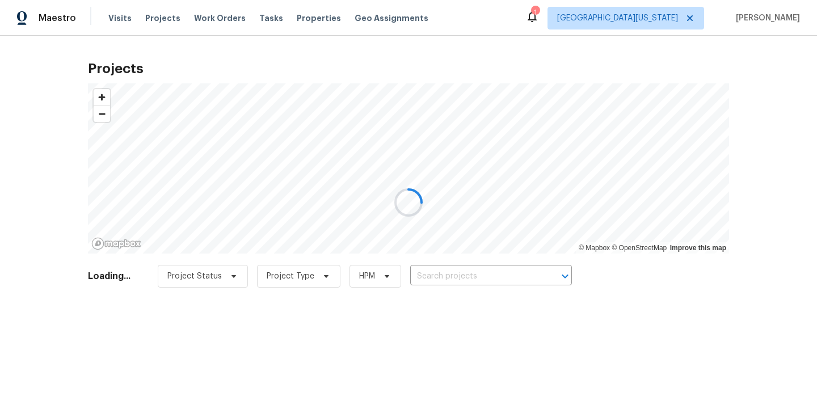
click at [490, 275] on div at bounding box center [408, 202] width 817 height 405
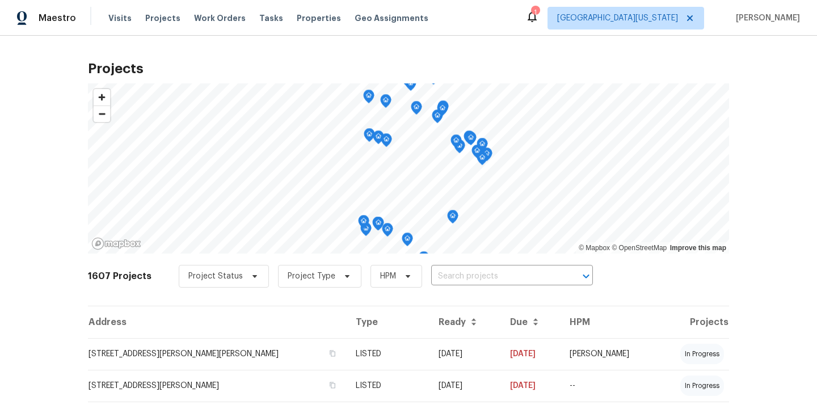
click at [490, 275] on input "text" at bounding box center [496, 277] width 130 height 18
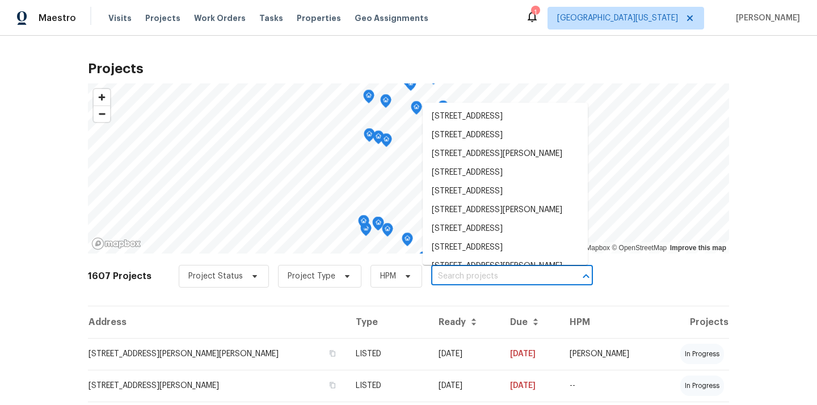
paste input "5701 W 5th St, Greeley, CO 80634"
type input "5701 W 5th St, Greeley, CO 80634"
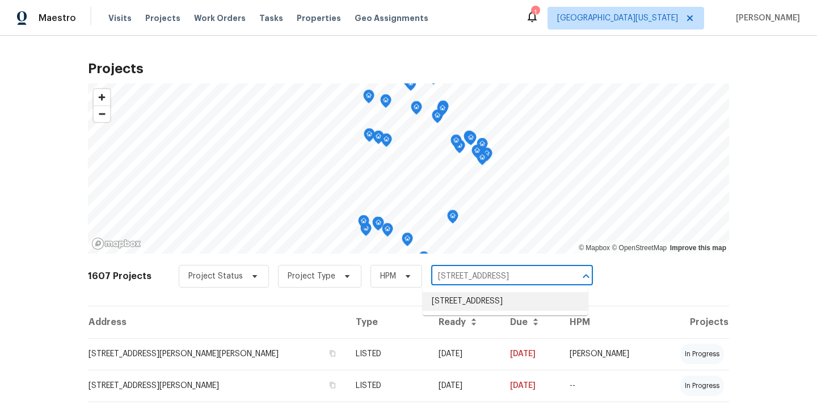
click at [472, 302] on li "5701 W 5th St, Greeley, CO 80634" at bounding box center [505, 301] width 165 height 19
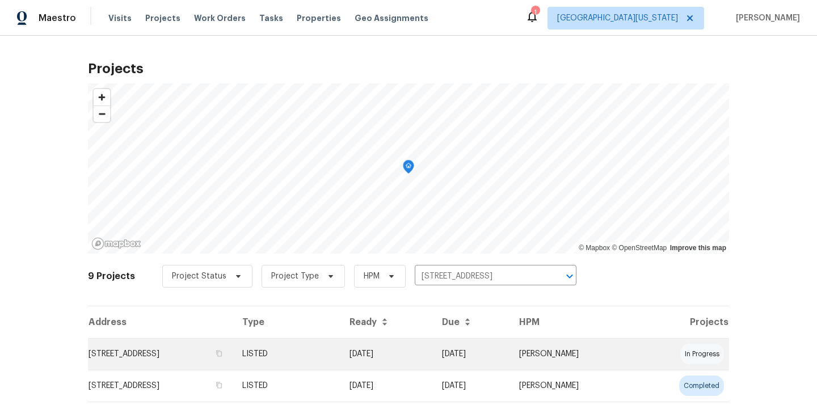
click at [233, 345] on td "5701 W 5th St, Greeley, CO 80634" at bounding box center [160, 354] width 145 height 32
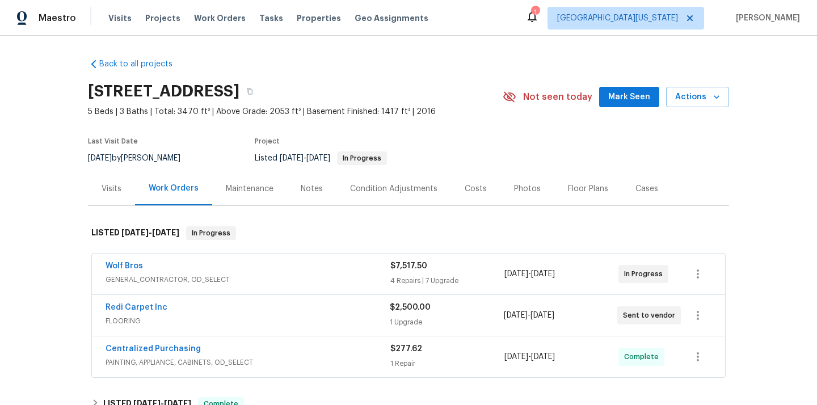
click at [239, 87] on h2 "5701 W 5th St, Greeley, CO 80634" at bounding box center [163, 91] width 151 height 11
copy h2 "80634"
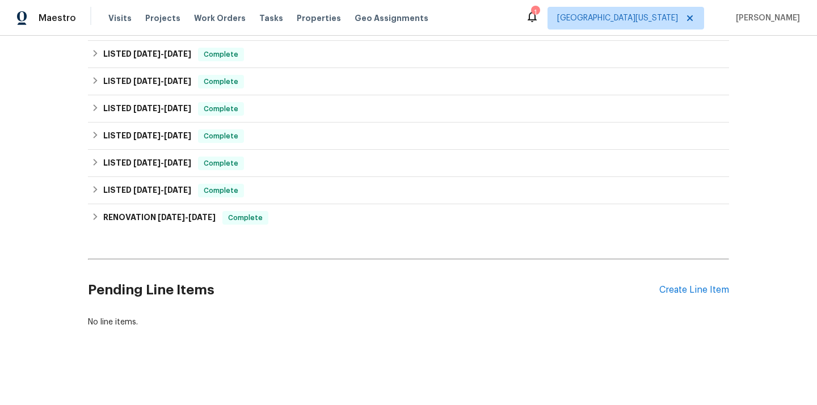
click at [676, 281] on div "Pending Line Items Create Line Item" at bounding box center [408, 290] width 641 height 53
click at [670, 295] on div "Create Line Item" at bounding box center [694, 290] width 70 height 11
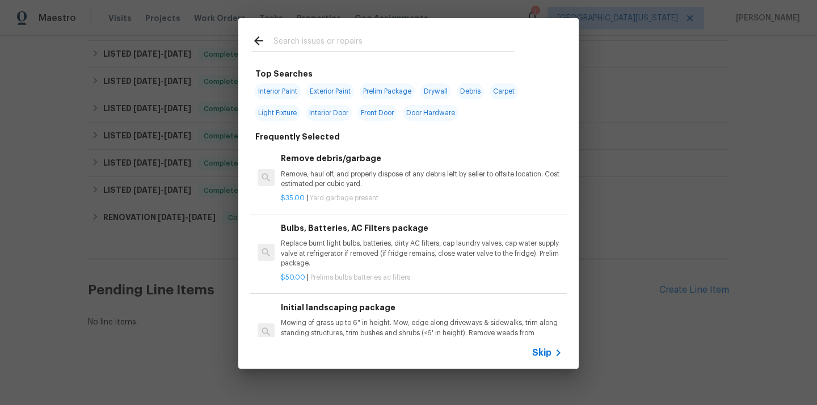
click at [322, 42] on input "text" at bounding box center [393, 42] width 241 height 17
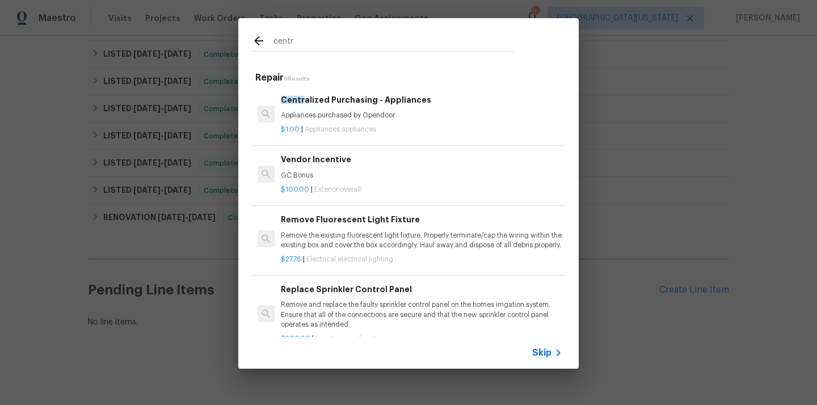
type input "centr"
click at [338, 109] on div "Centr alized Purchasing - Appliances Appliances purchased by Opendoor" at bounding box center [421, 107] width 281 height 27
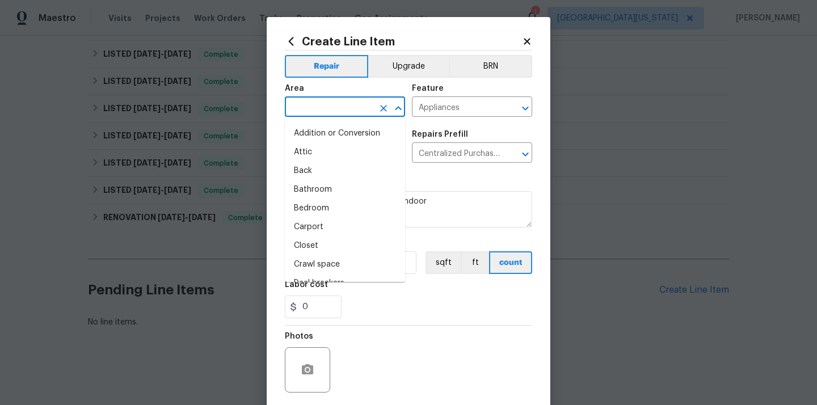
click at [331, 103] on input "text" at bounding box center [329, 108] width 88 height 18
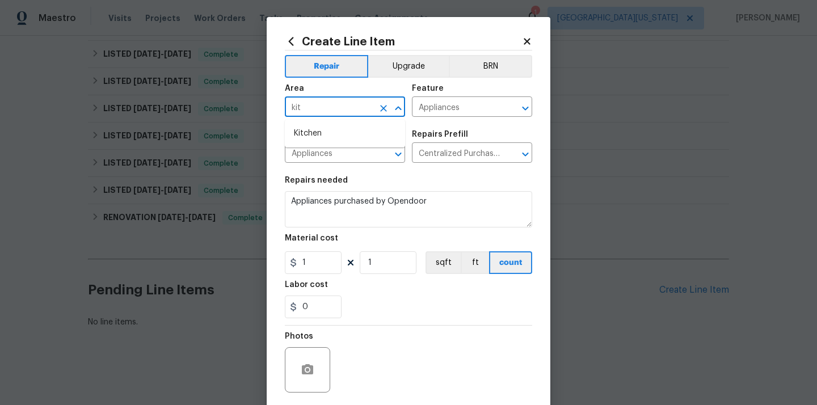
click at [323, 124] on li "Kitchen" at bounding box center [345, 133] width 120 height 19
type input "Kitchen"
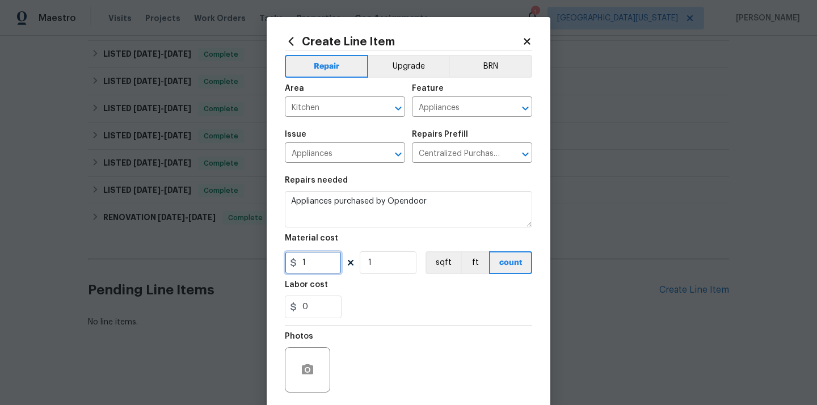
drag, startPoint x: 313, startPoint y: 269, endPoint x: 276, endPoint y: 269, distance: 36.9
click at [276, 269] on div "Create Line Item Repair Upgrade BRN Area Kitchen ​ Feature Appliances ​ Issue A…" at bounding box center [409, 244] width 284 height 454
paste input "439.88"
type input "439.88"
click at [359, 295] on div "Labor cost" at bounding box center [408, 288] width 247 height 15
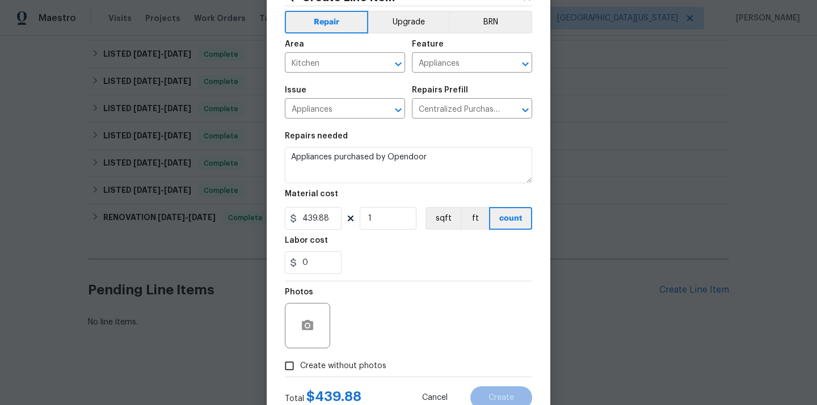
scroll to position [84, 0]
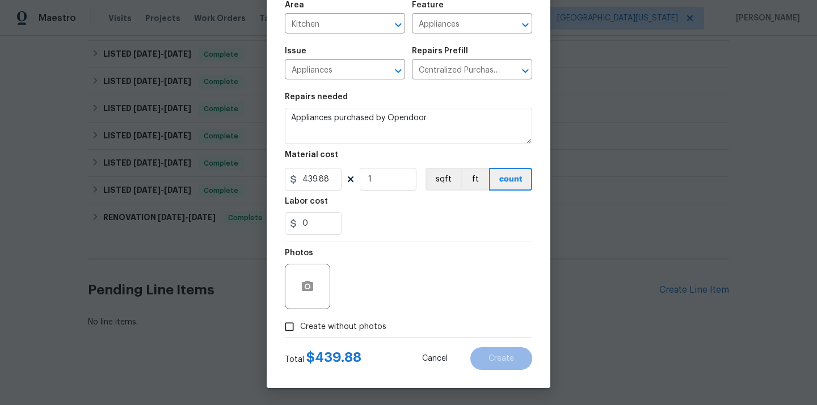
click at [345, 331] on span "Create without photos" at bounding box center [343, 327] width 86 height 12
click at [300, 331] on input "Create without photos" at bounding box center [290, 327] width 22 height 22
checkbox input "true"
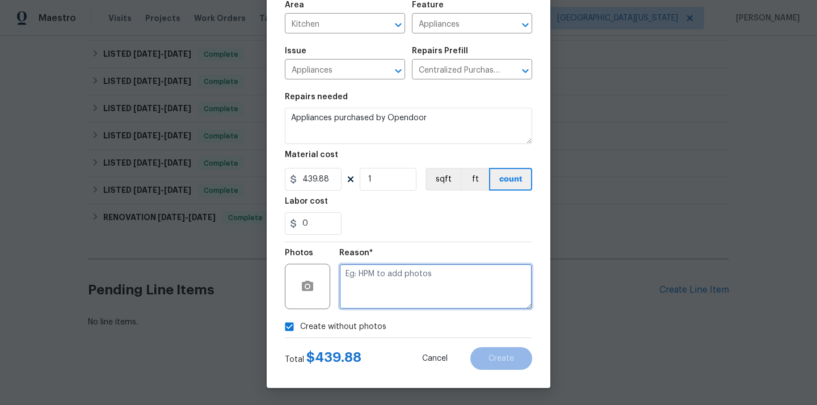
click at [385, 281] on textarea at bounding box center [435, 286] width 193 height 45
type textarea "N/A"
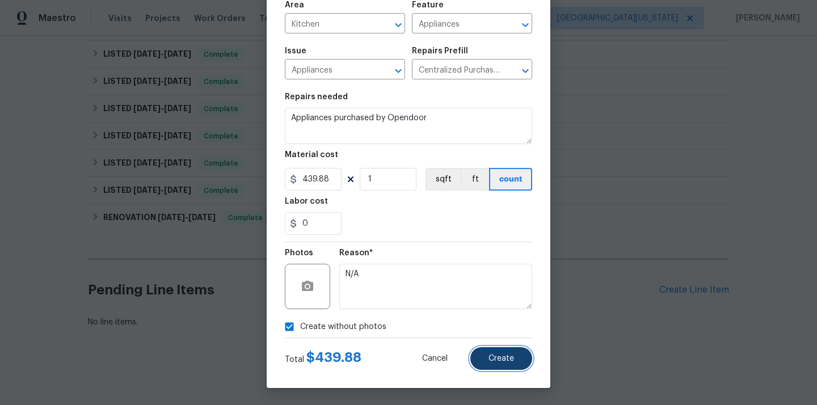
click at [504, 353] on button "Create" at bounding box center [501, 358] width 62 height 23
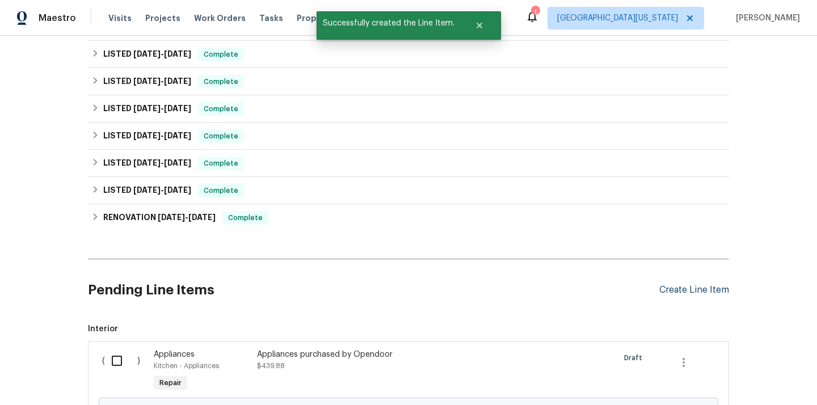
click at [685, 294] on div "Create Line Item" at bounding box center [694, 290] width 70 height 11
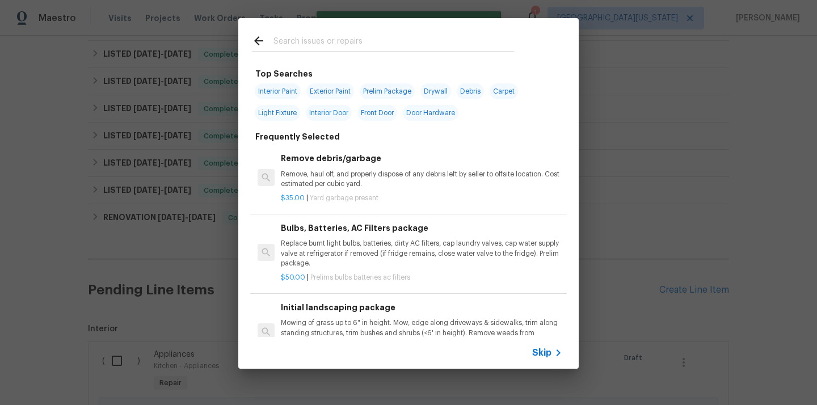
click at [387, 37] on input "text" at bounding box center [393, 42] width 241 height 17
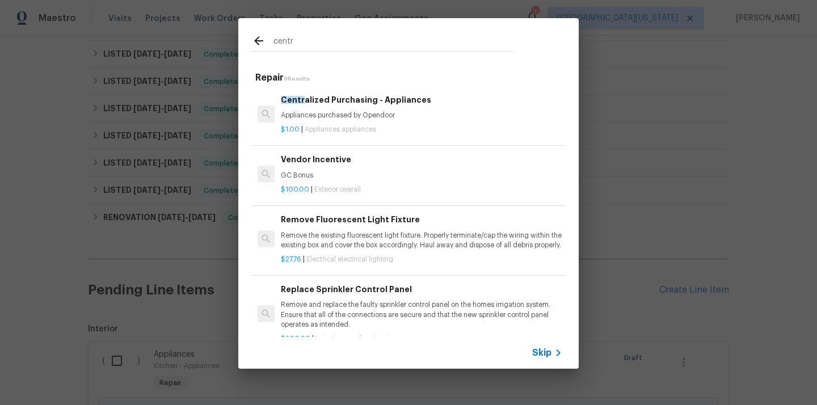
type input "centr"
click at [338, 116] on p "Appliances purchased by Opendoor" at bounding box center [421, 116] width 281 height 10
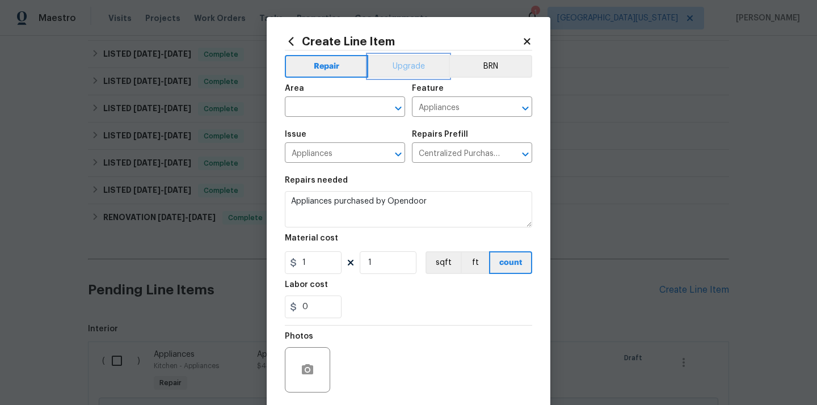
click at [382, 68] on button "Upgrade" at bounding box center [408, 66] width 81 height 23
click at [319, 115] on input "text" at bounding box center [329, 108] width 88 height 18
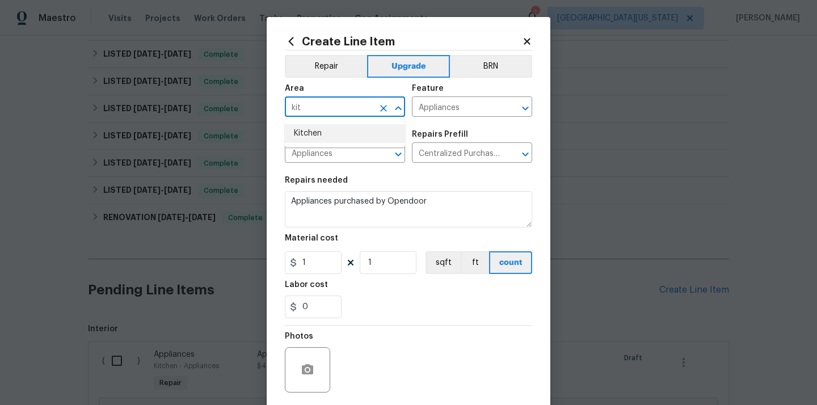
click at [319, 136] on li "Kitchen" at bounding box center [345, 133] width 120 height 19
type input "Kitchen"
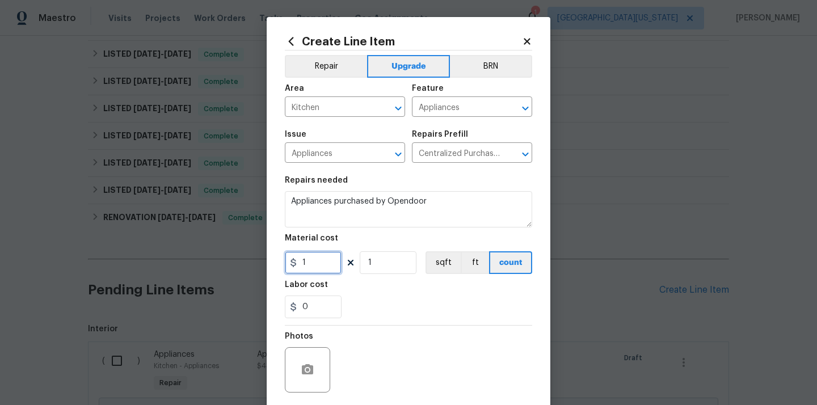
drag, startPoint x: 312, startPoint y: 265, endPoint x: 283, endPoint y: 264, distance: 28.9
click at [285, 264] on input "1" at bounding box center [313, 262] width 57 height 23
paste input "961.76"
type input "961.76"
click at [387, 301] on div "0" at bounding box center [408, 307] width 247 height 23
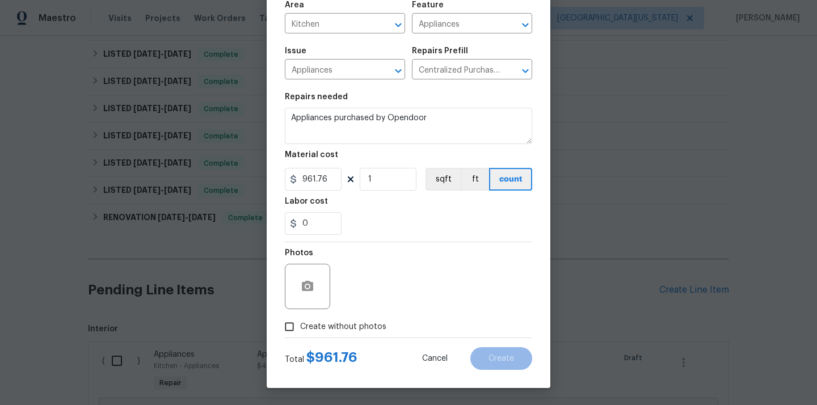
click at [349, 325] on span "Create without photos" at bounding box center [343, 327] width 86 height 12
click at [300, 325] on input "Create without photos" at bounding box center [290, 327] width 22 height 22
checkbox input "true"
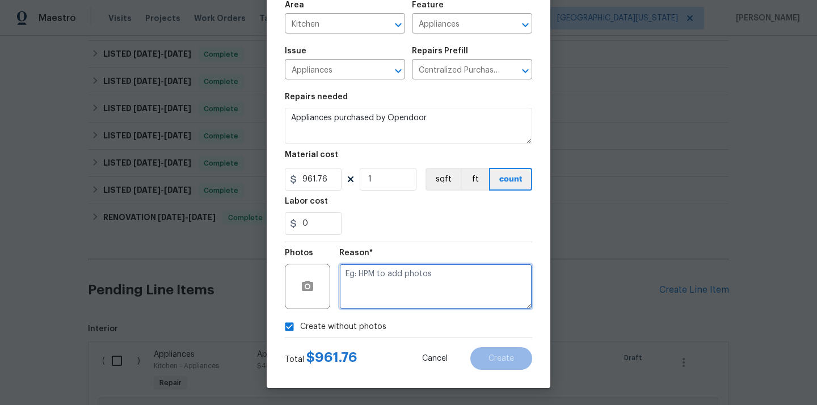
click at [364, 305] on textarea at bounding box center [435, 286] width 193 height 45
type textarea "N/A"
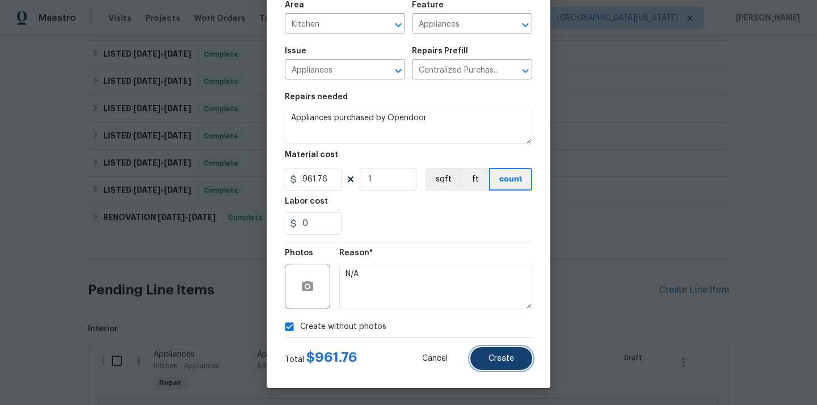
click at [524, 361] on button "Create" at bounding box center [501, 358] width 62 height 23
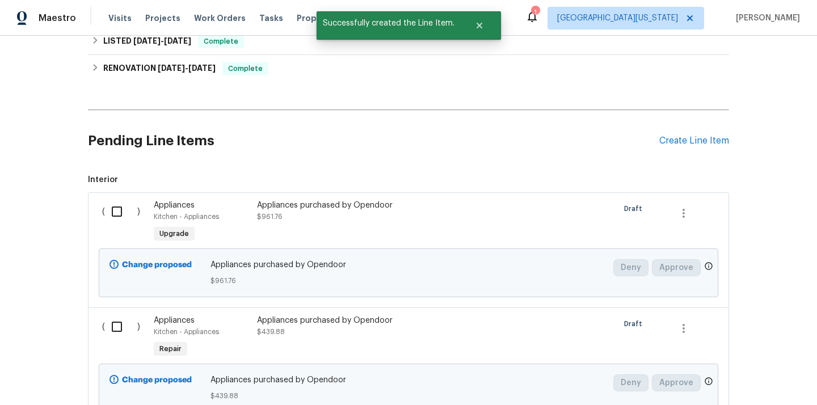
scroll to position [622, 0]
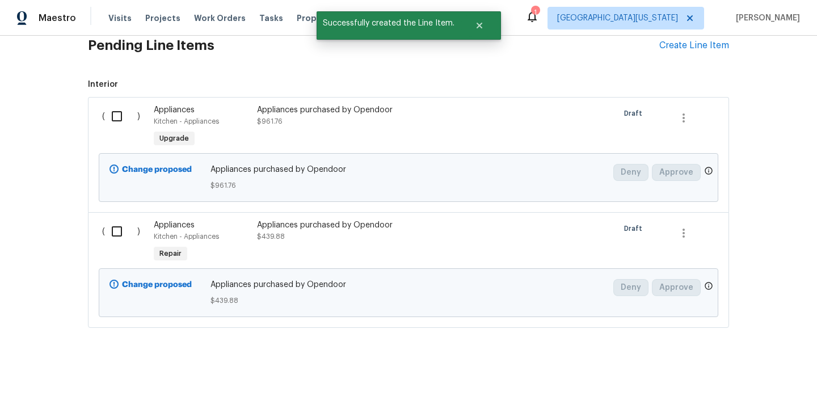
click at [114, 118] on input "checkbox" at bounding box center [121, 116] width 32 height 24
checkbox input "true"
click at [116, 201] on div "Change proposed Appliances purchased by Opendoor $961.76 Deny Approve" at bounding box center [408, 178] width 613 height 56
click at [112, 222] on input "checkbox" at bounding box center [121, 232] width 32 height 24
checkbox input "true"
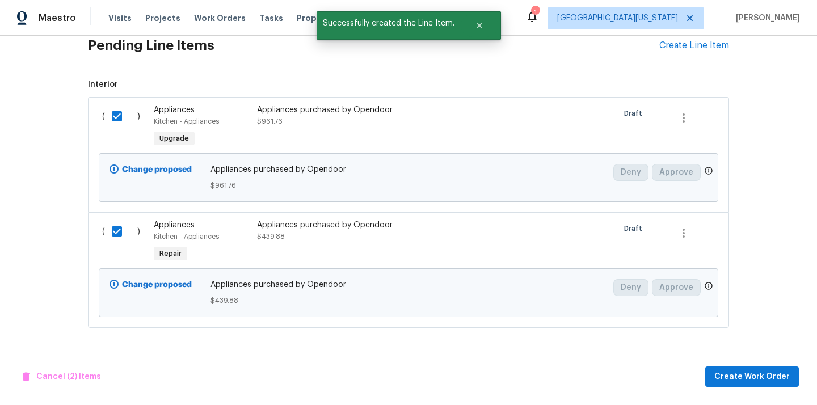
click at [729, 360] on div "Cancel (2) Items Create Work Order" at bounding box center [408, 377] width 817 height 58
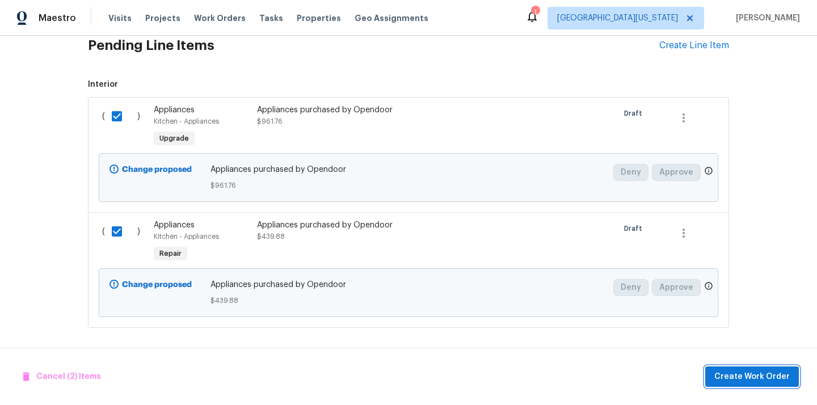
click at [727, 378] on span "Create Work Order" at bounding box center [751, 377] width 75 height 14
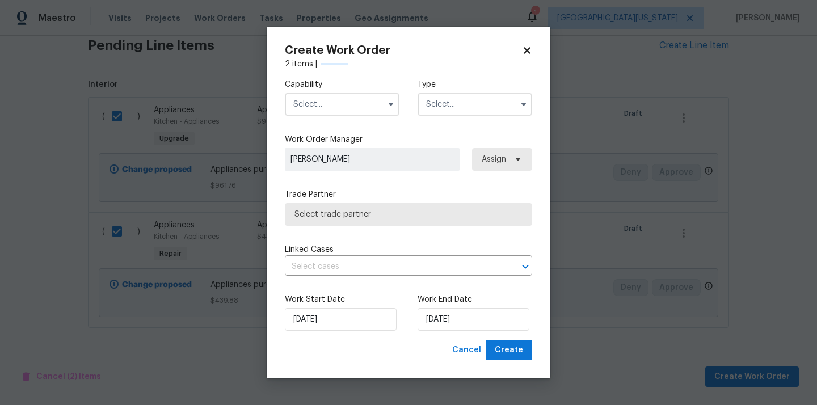
checkbox input "false"
click at [345, 111] on input "text" at bounding box center [342, 104] width 115 height 23
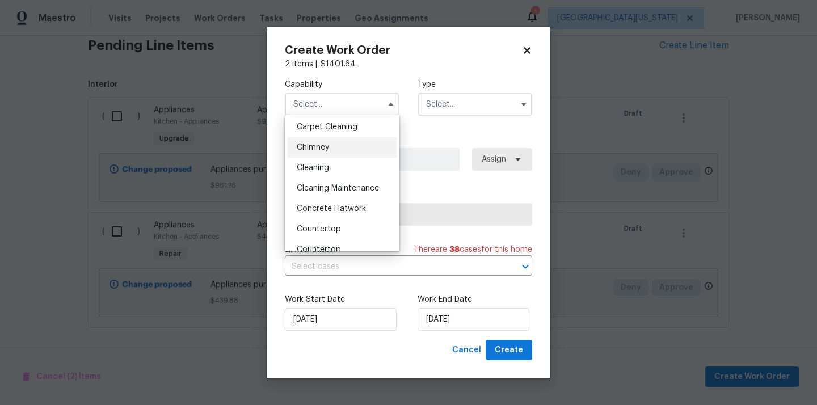
scroll to position [0, 0]
click at [338, 146] on div "Appliance" at bounding box center [342, 148] width 109 height 20
type input "Appliance"
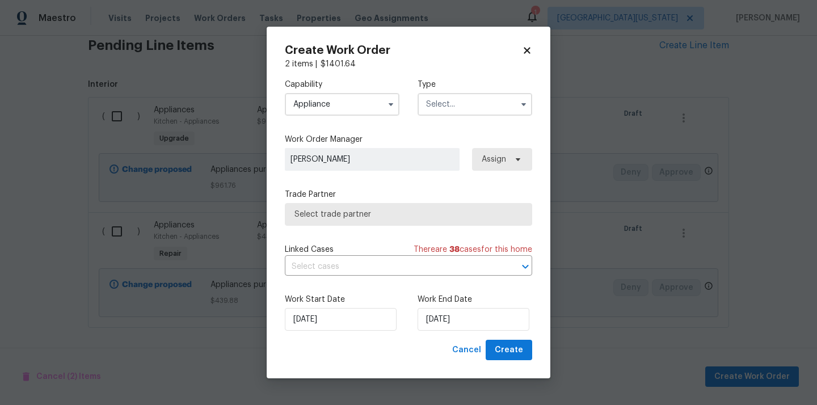
click at [475, 106] on input "text" at bounding box center [475, 104] width 115 height 23
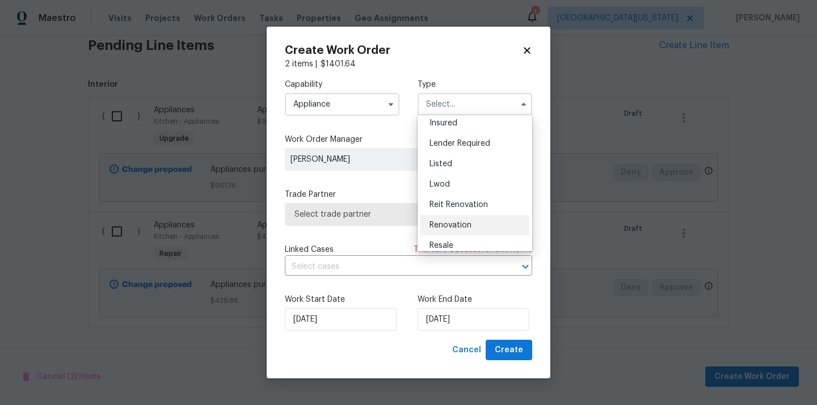
scroll to position [57, 0]
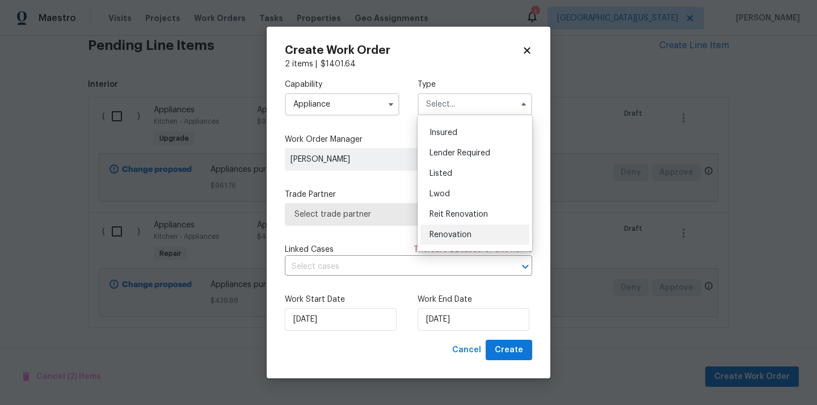
click at [474, 176] on div "Listed" at bounding box center [474, 173] width 109 height 20
type input "Listed"
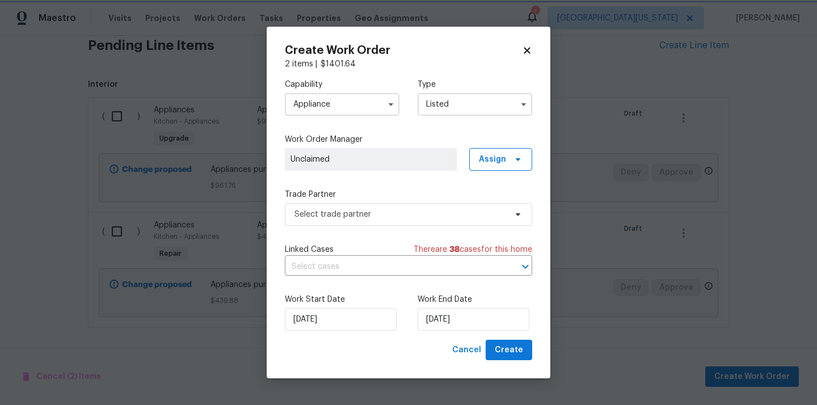
scroll to position [0, 0]
click at [488, 159] on span "Assign" at bounding box center [492, 159] width 27 height 11
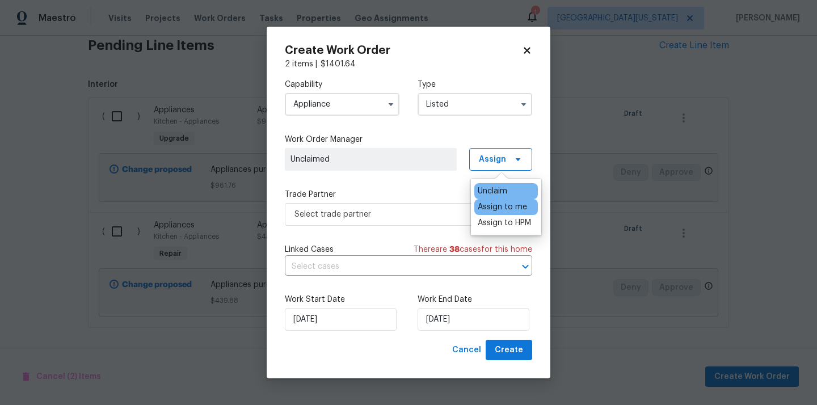
click at [504, 210] on div "Assign to me" at bounding box center [502, 206] width 49 height 11
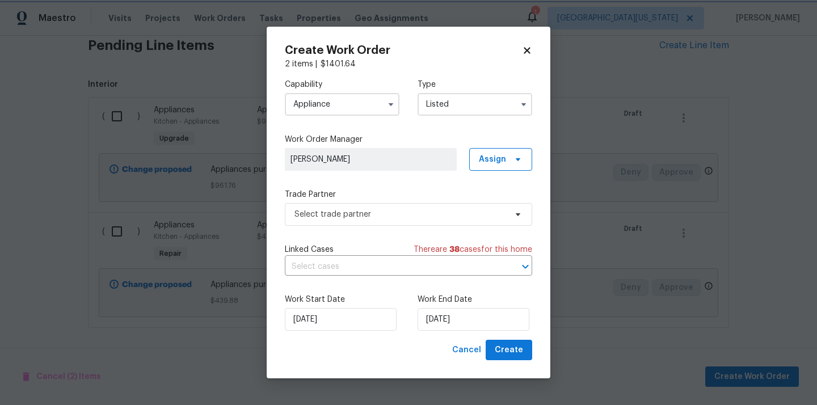
click at [362, 201] on div "Trade Partner Select trade partner" at bounding box center [408, 207] width 247 height 37
click at [353, 212] on span "Select trade partner" at bounding box center [400, 214] width 212 height 11
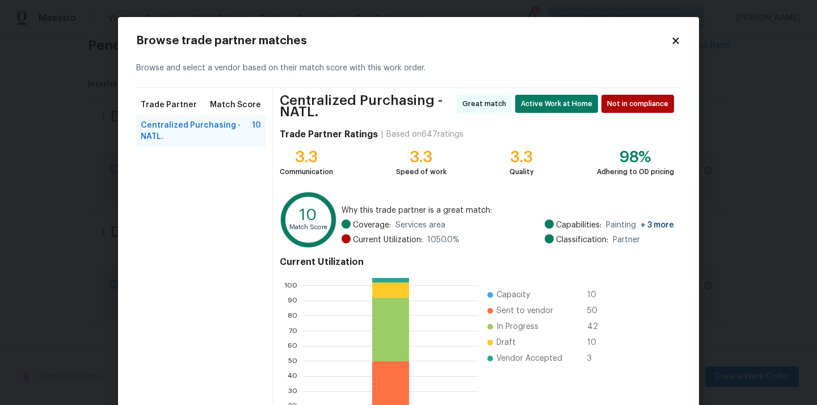
scroll to position [100, 0]
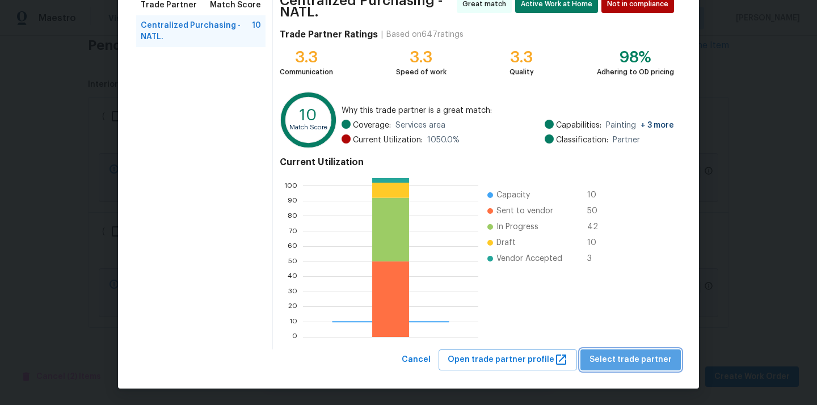
click at [639, 355] on span "Select trade partner" at bounding box center [630, 360] width 82 height 14
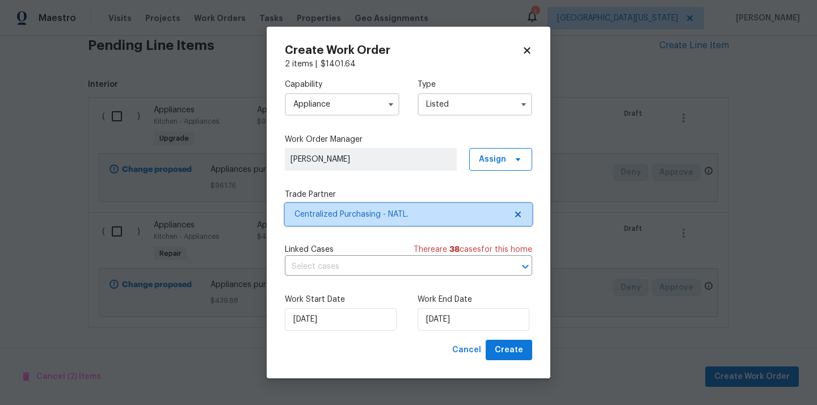
scroll to position [0, 0]
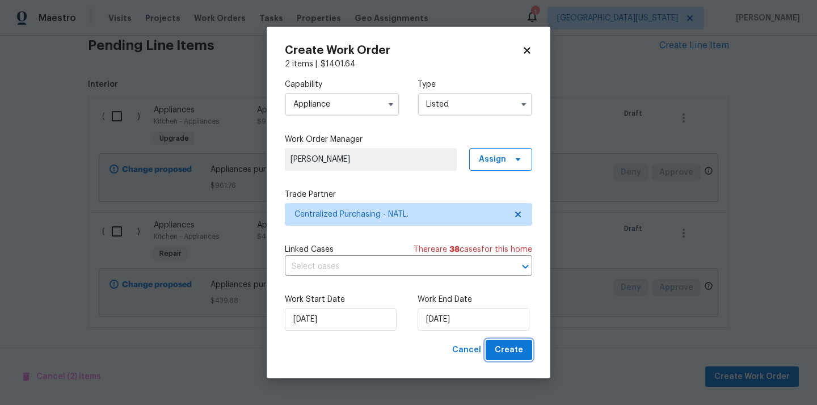
click at [514, 352] on span "Create" at bounding box center [509, 350] width 28 height 14
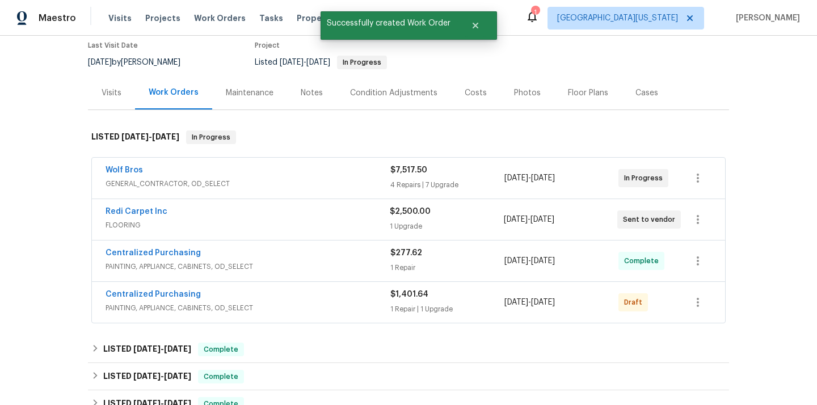
scroll to position [102, 0]
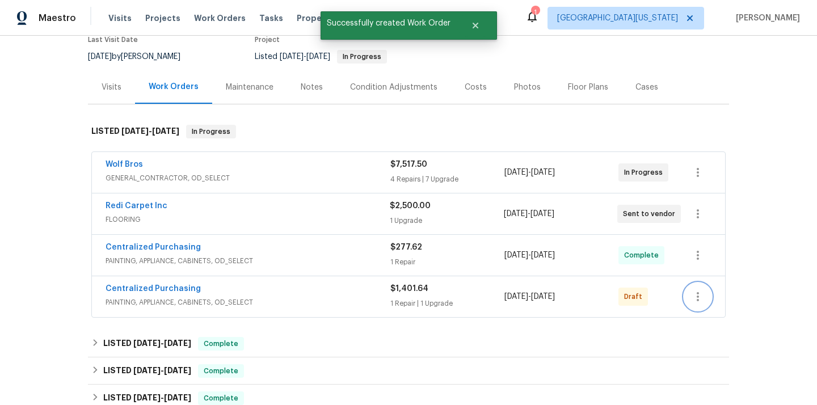
click at [698, 298] on icon "button" at bounding box center [698, 297] width 14 height 14
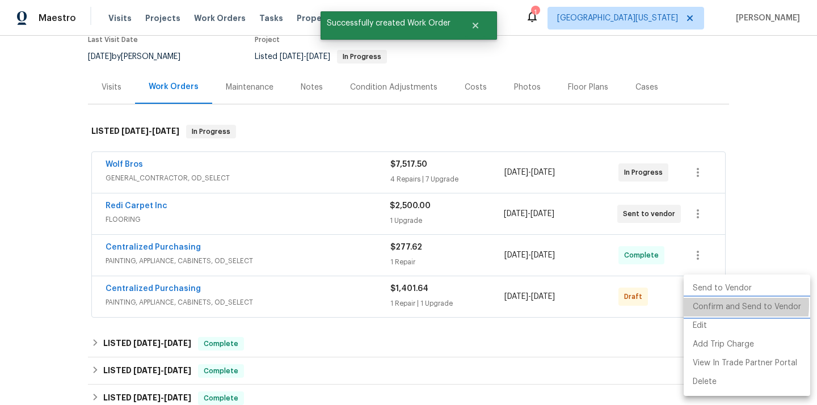
click at [703, 305] on li "Confirm and Send to Vendor" at bounding box center [747, 307] width 126 height 19
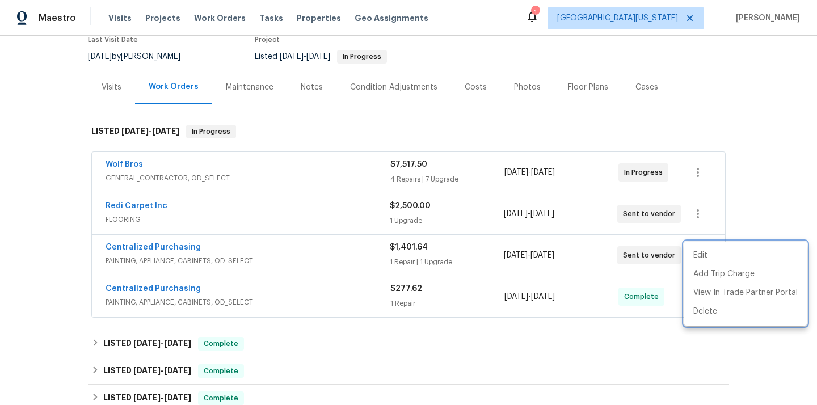
click at [165, 259] on div at bounding box center [408, 202] width 817 height 405
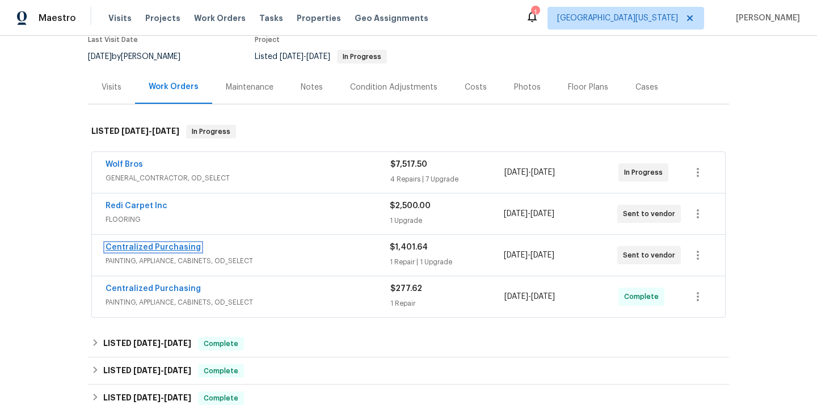
click at [156, 246] on link "Centralized Purchasing" at bounding box center [153, 247] width 95 height 8
